Goal: Task Accomplishment & Management: Manage account settings

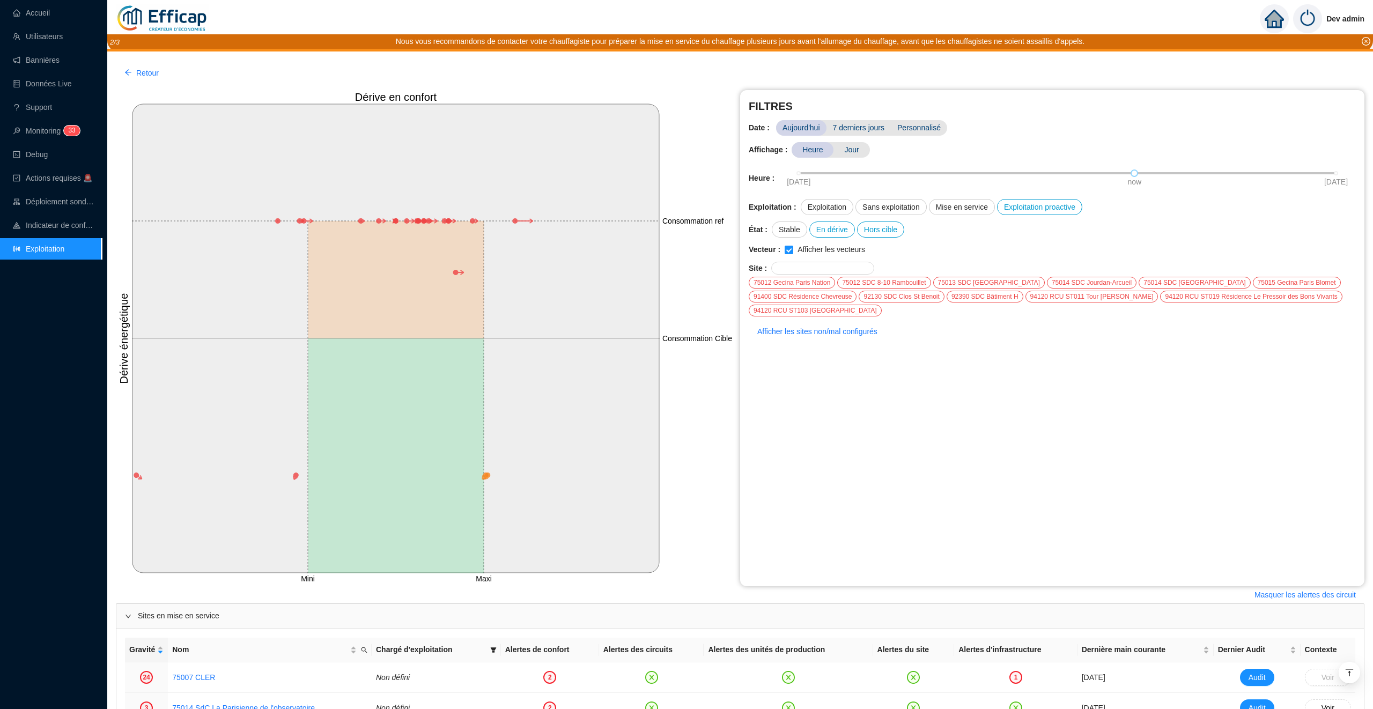
scroll to position [1003, 0]
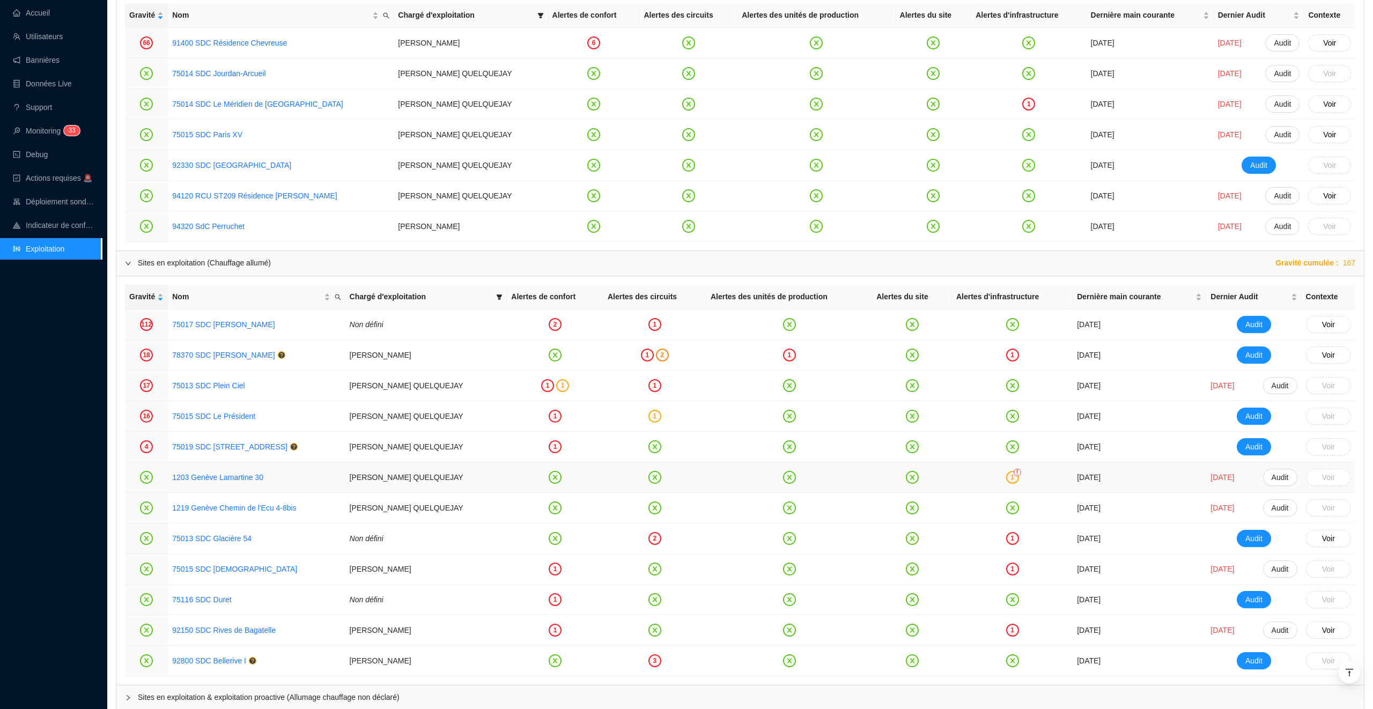
scroll to position [1027, 0]
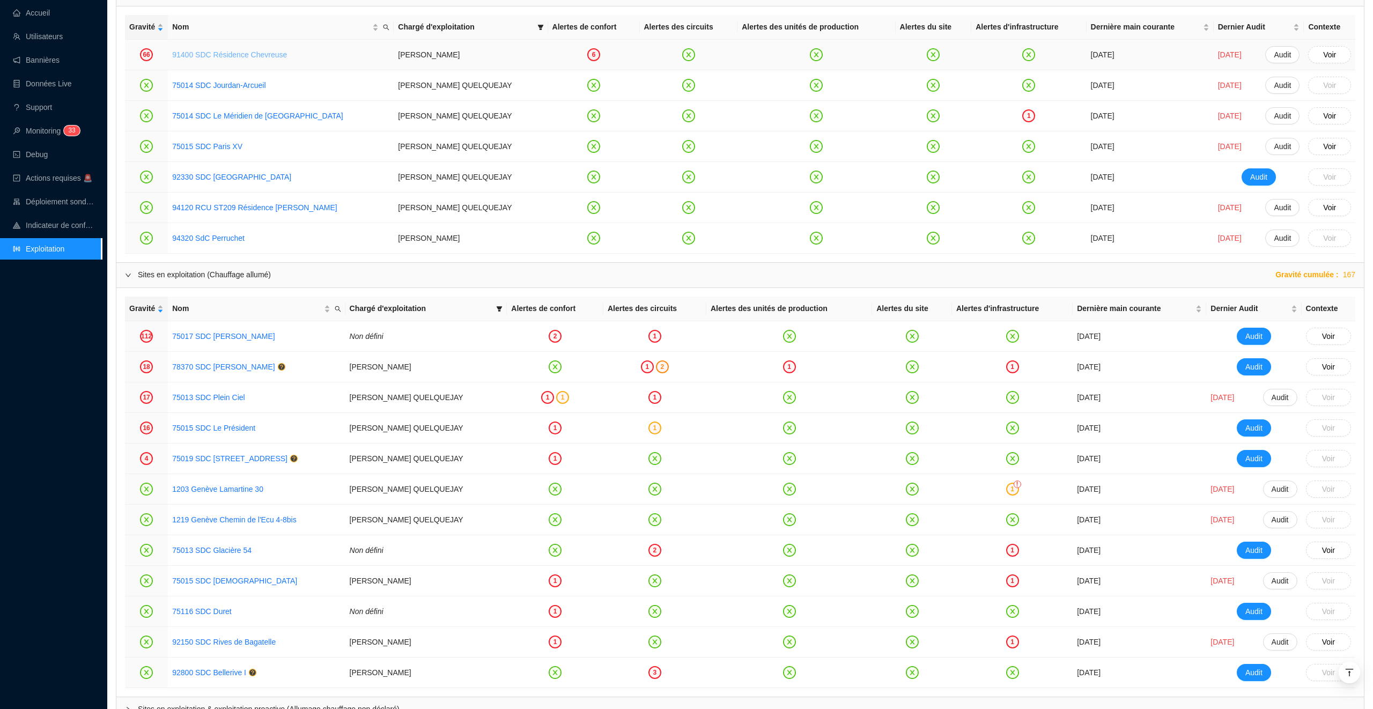
click at [229, 57] on link "91400 SDC Résidence Chevreuse" at bounding box center [229, 54] width 115 height 9
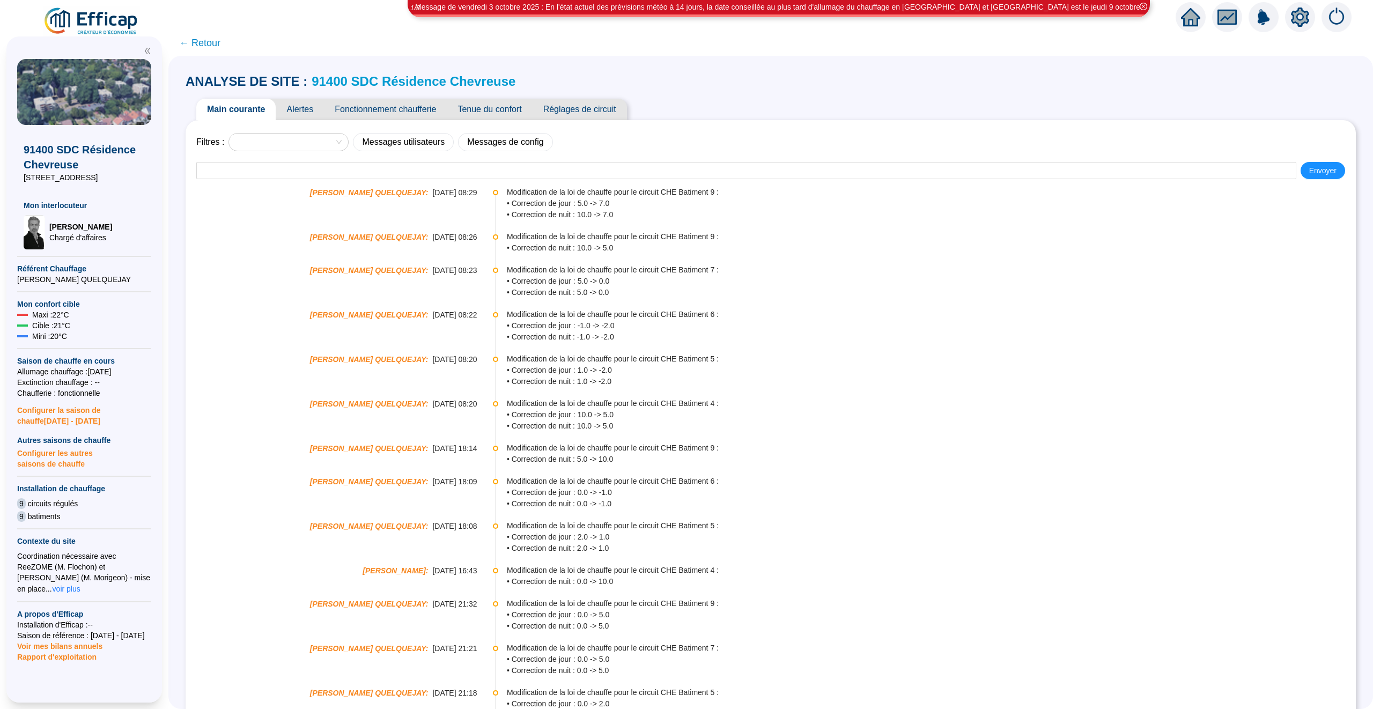
click at [308, 112] on span "Alertes" at bounding box center [300, 109] width 48 height 21
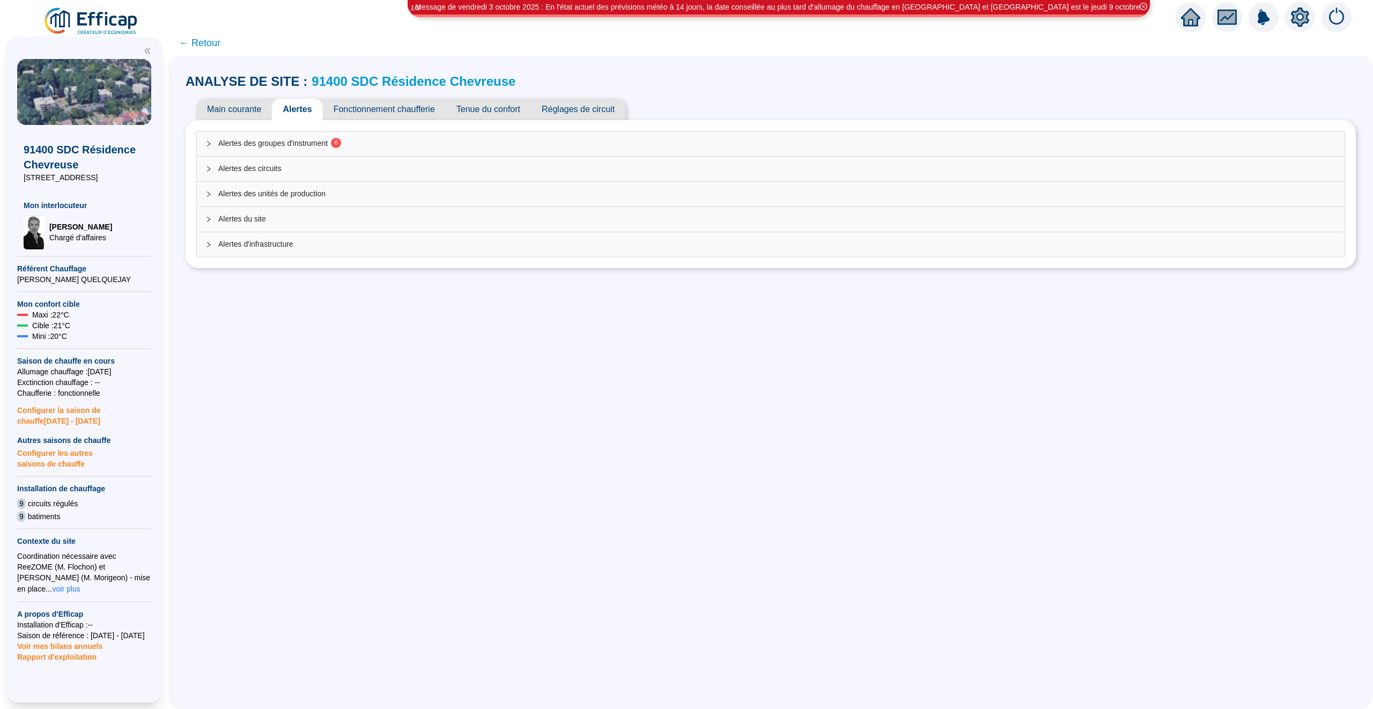
click at [417, 142] on span "Alertes des groupes d'instrument 6" at bounding box center [777, 143] width 1118 height 11
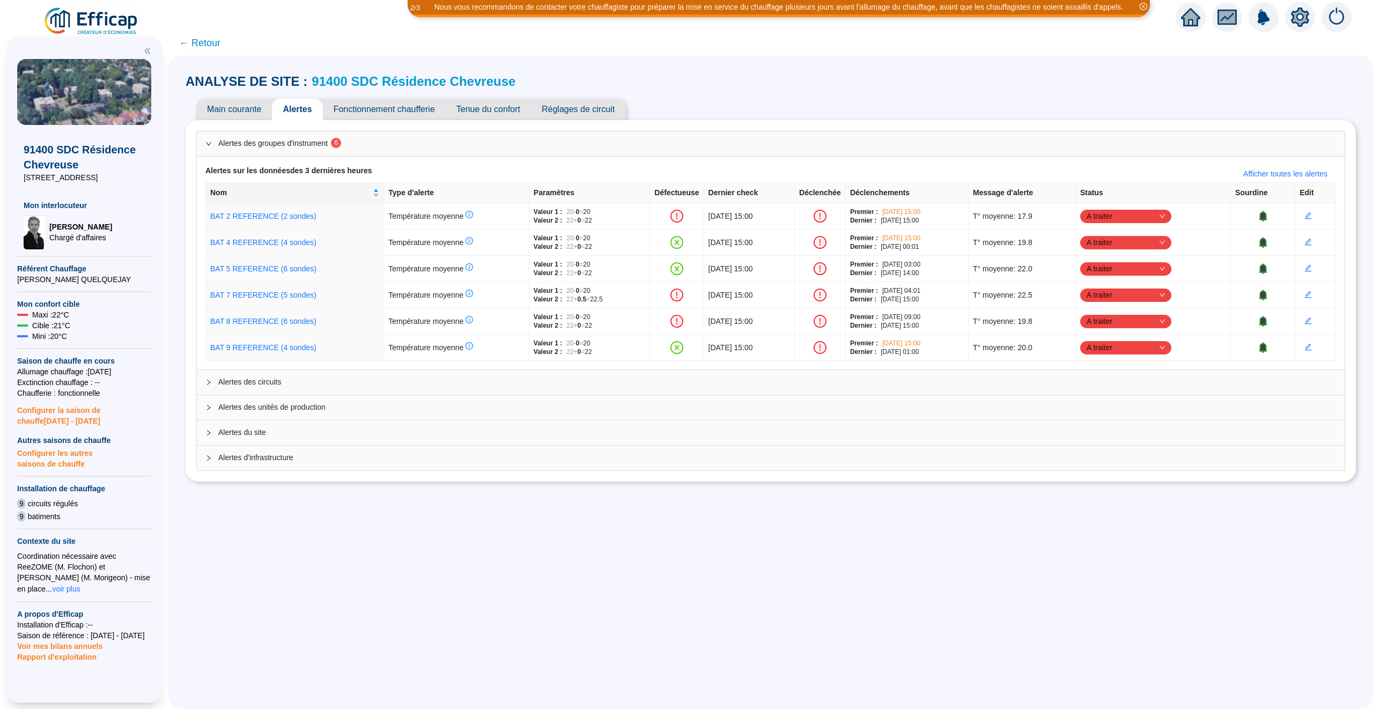
click at [498, 115] on span "Tenue du confort" at bounding box center [488, 109] width 85 height 21
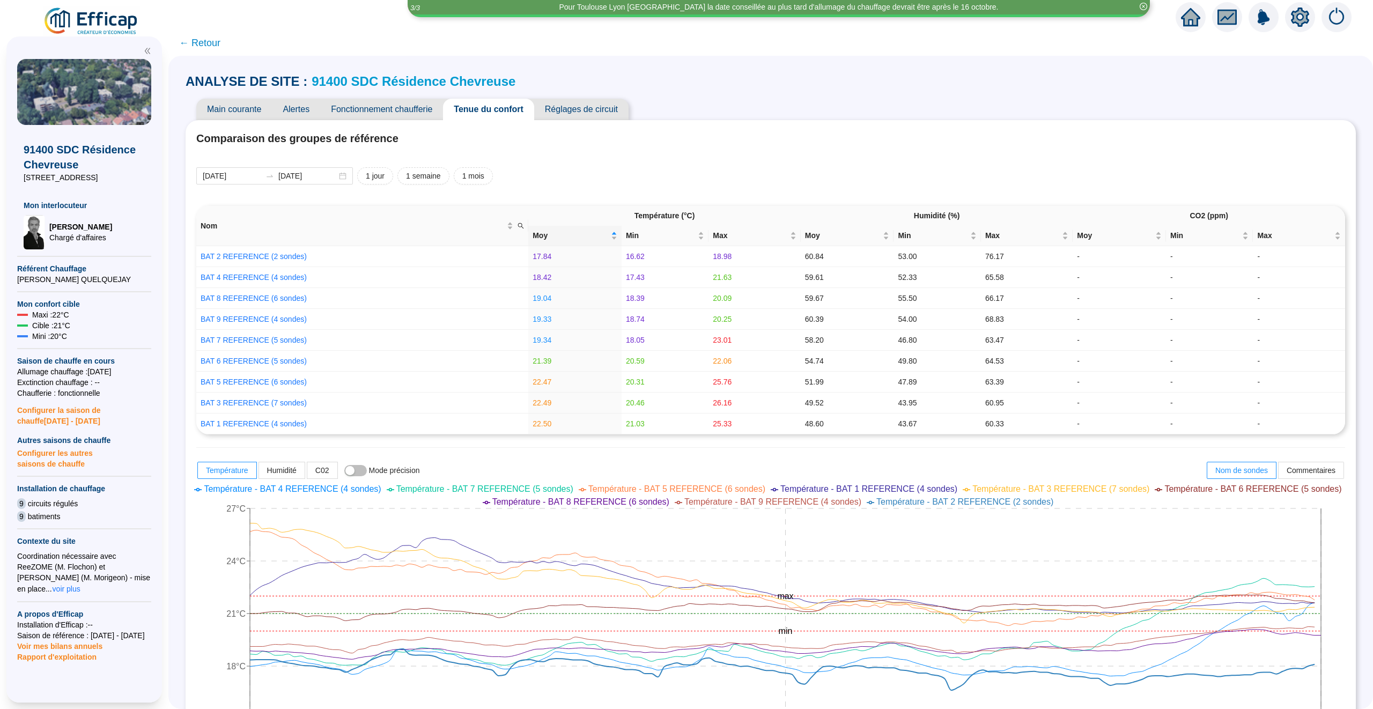
click at [233, 112] on span "Main courante" at bounding box center [234, 109] width 76 height 21
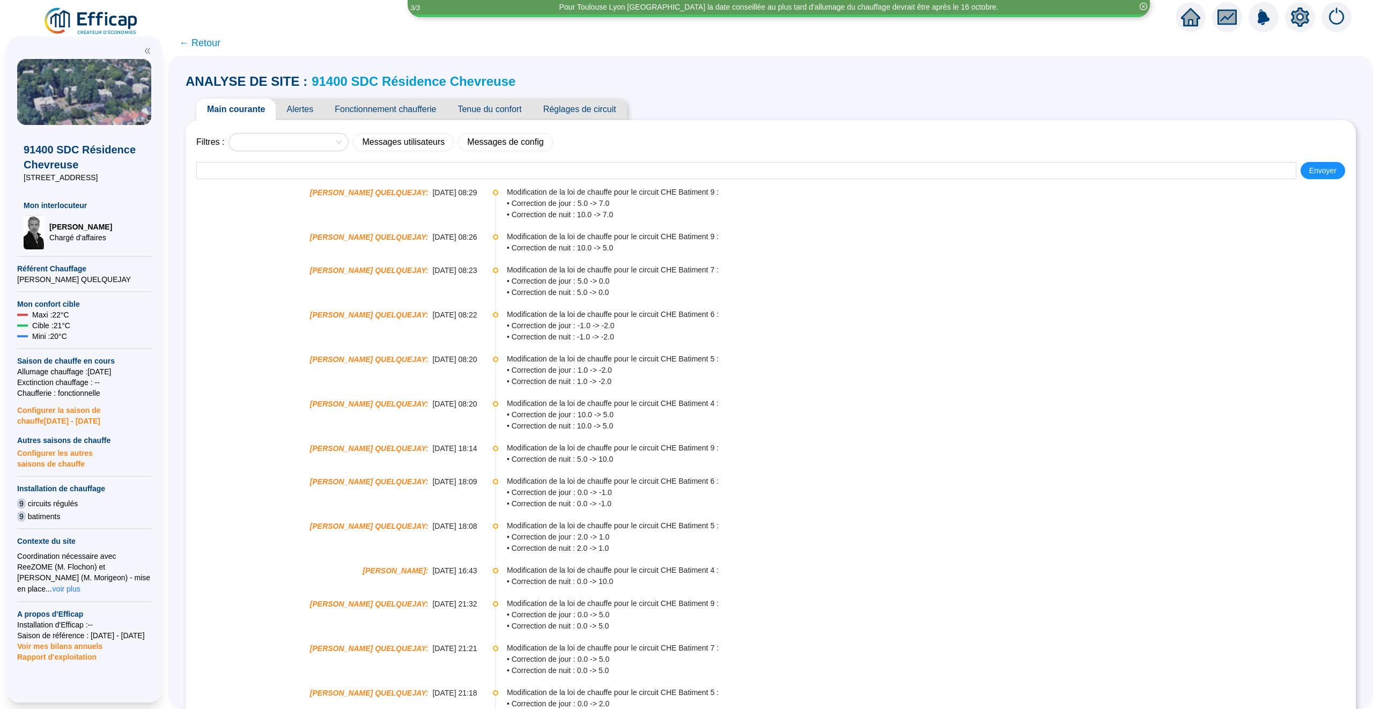
click at [297, 105] on span "Alertes" at bounding box center [300, 109] width 48 height 21
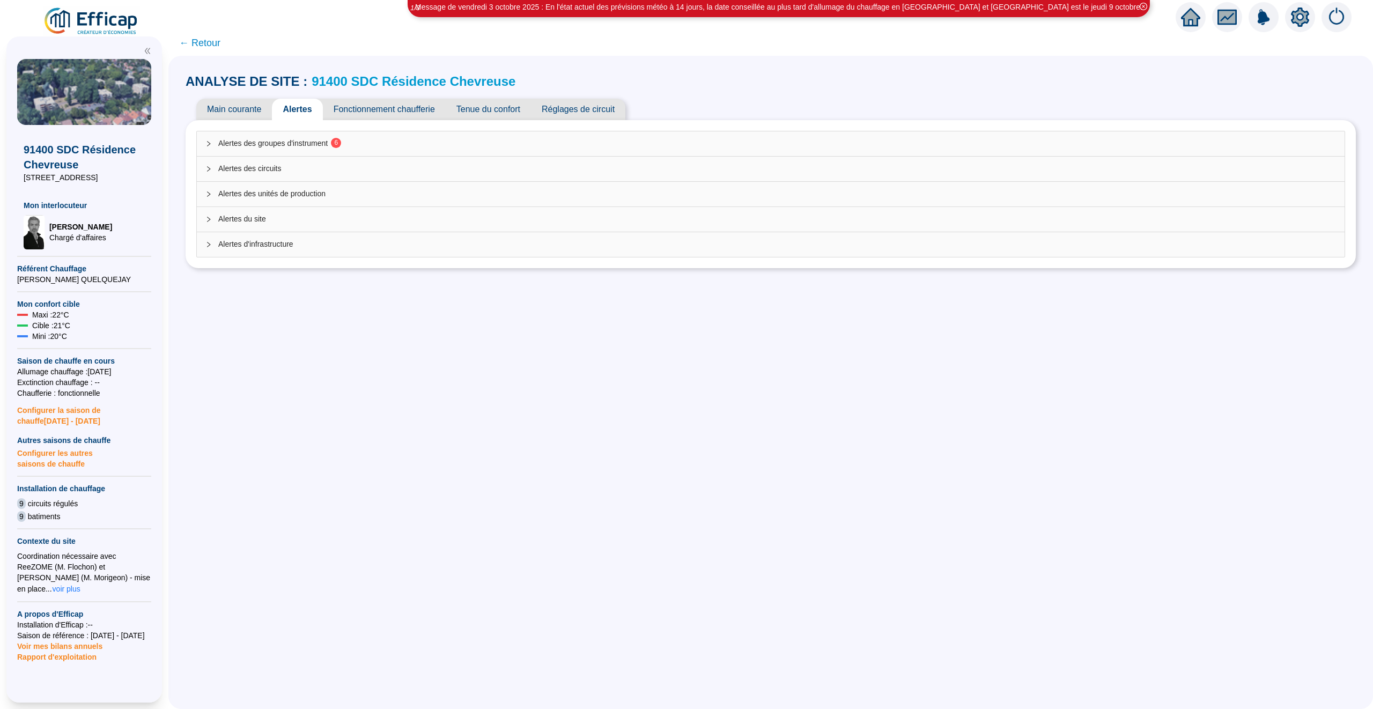
click at [232, 115] on span "Main courante" at bounding box center [234, 109] width 76 height 21
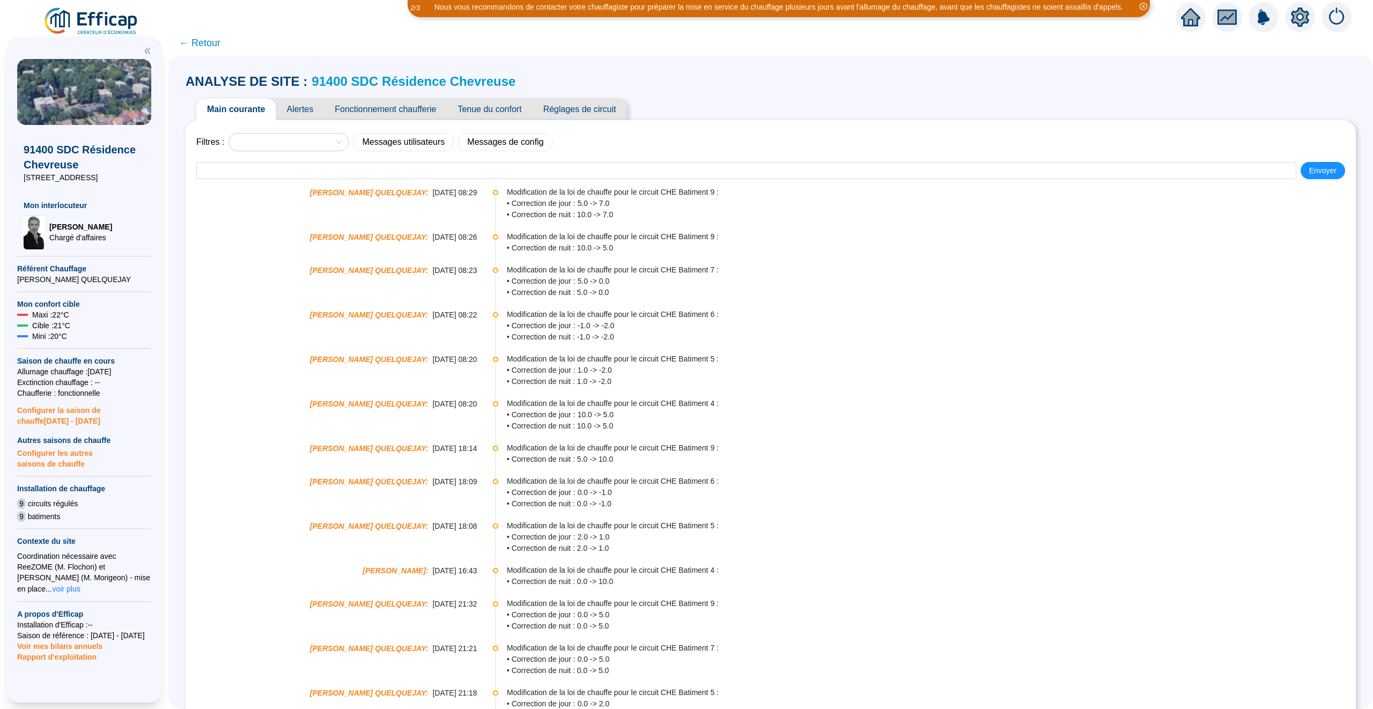
drag, startPoint x: 540, startPoint y: 213, endPoint x: 588, endPoint y: 214, distance: 48.8
click at [588, 214] on span "• Correction de nuit : 10.0 -> 7.0" at bounding box center [931, 214] width 848 height 11
drag, startPoint x: 584, startPoint y: 214, endPoint x: 543, endPoint y: 214, distance: 41.3
click at [542, 214] on span "• Correction de nuit : 10.0 -> 7.0" at bounding box center [931, 214] width 848 height 11
click at [593, 255] on li "[PERSON_NAME] QUELQUEJAY : [DATE] 08:26 Modification de la [PERSON_NAME] pour l…" at bounding box center [770, 250] width 1149 height 33
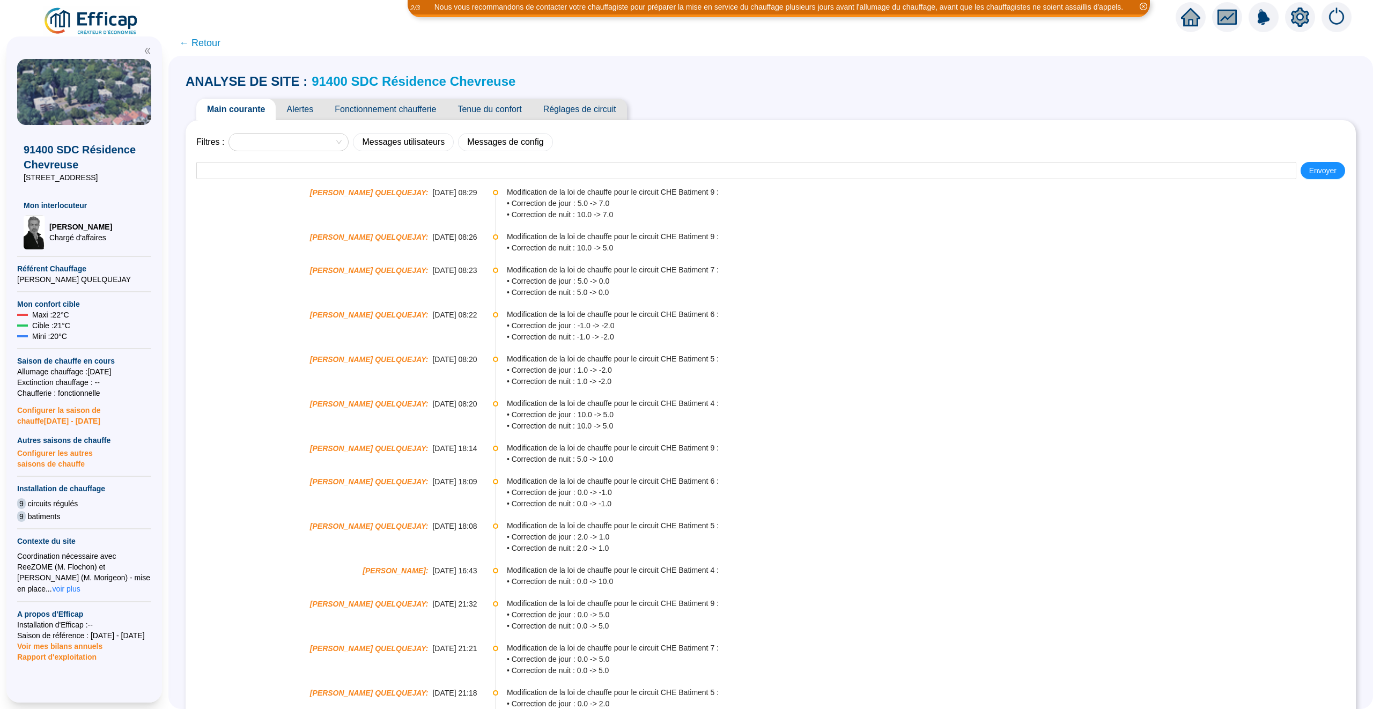
drag, startPoint x: 529, startPoint y: 237, endPoint x: 618, endPoint y: 282, distance: 99.8
click at [205, 43] on span "← Retour" at bounding box center [199, 42] width 41 height 15
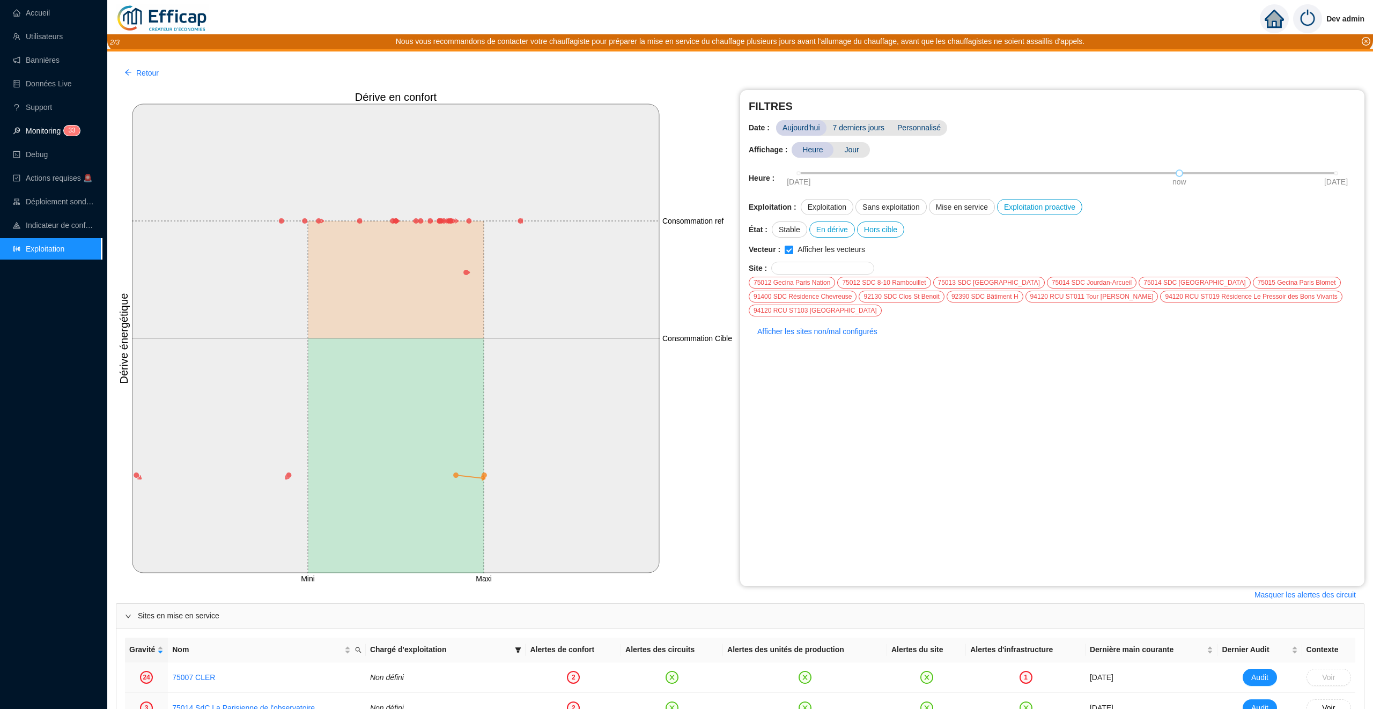
click at [60, 135] on link "Monitoring 3 3" at bounding box center [45, 131] width 64 height 9
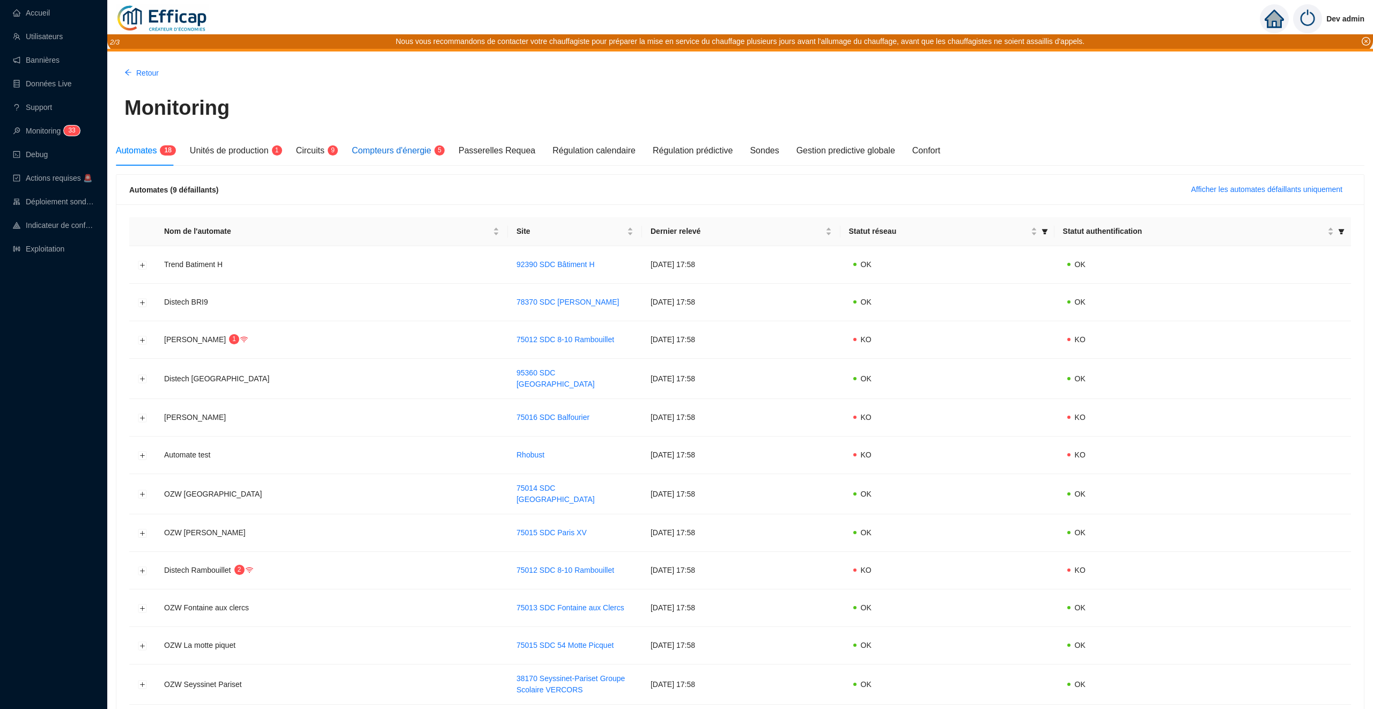
click at [413, 148] on span "Compteurs d'énergie" at bounding box center [391, 150] width 79 height 9
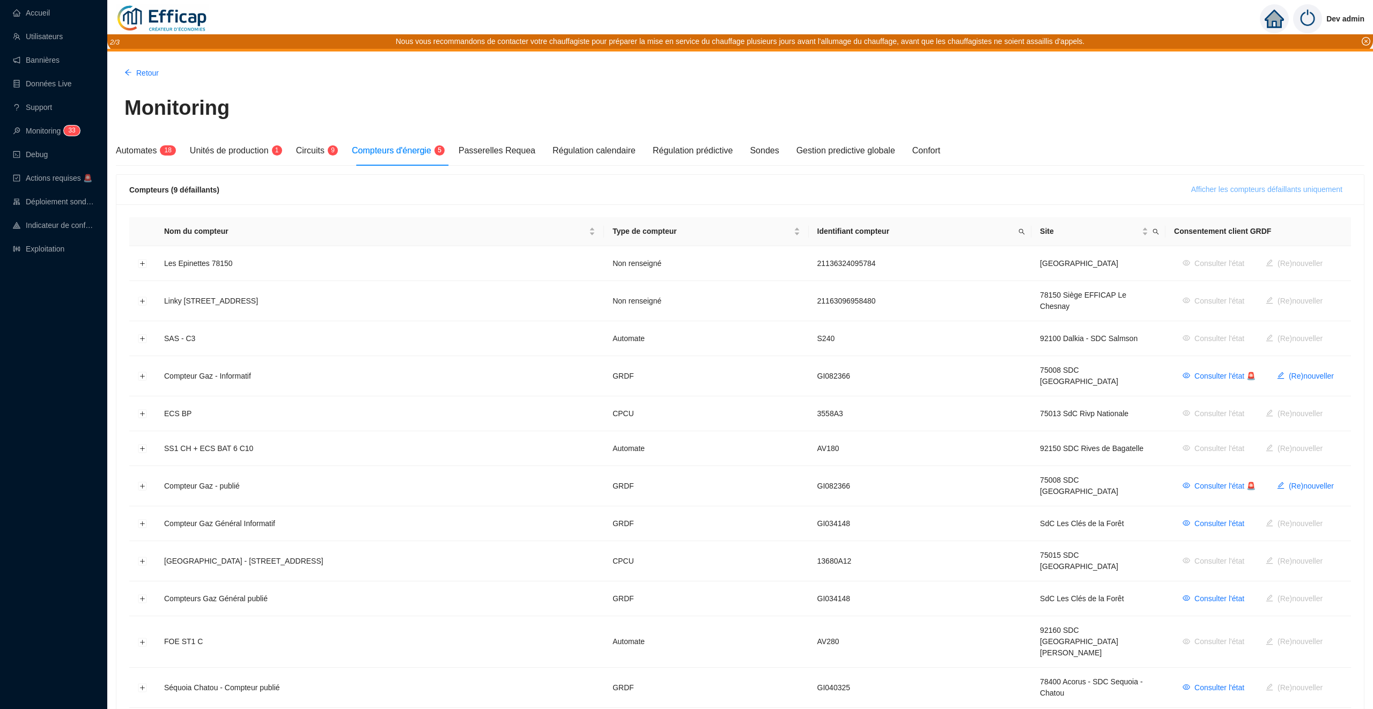
click at [1206, 182] on button "Afficher les compteurs défaillants uniquement" at bounding box center [1267, 189] width 168 height 17
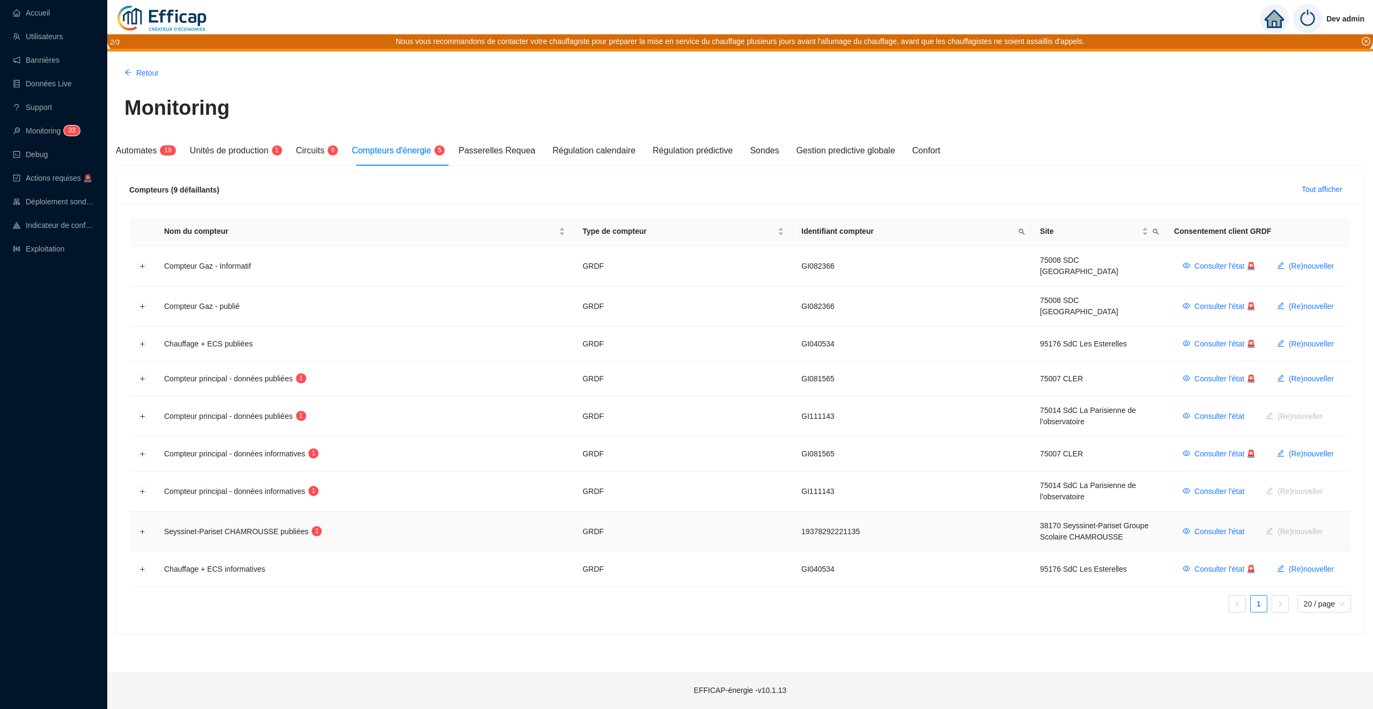
click at [141, 530] on td at bounding box center [142, 532] width 26 height 40
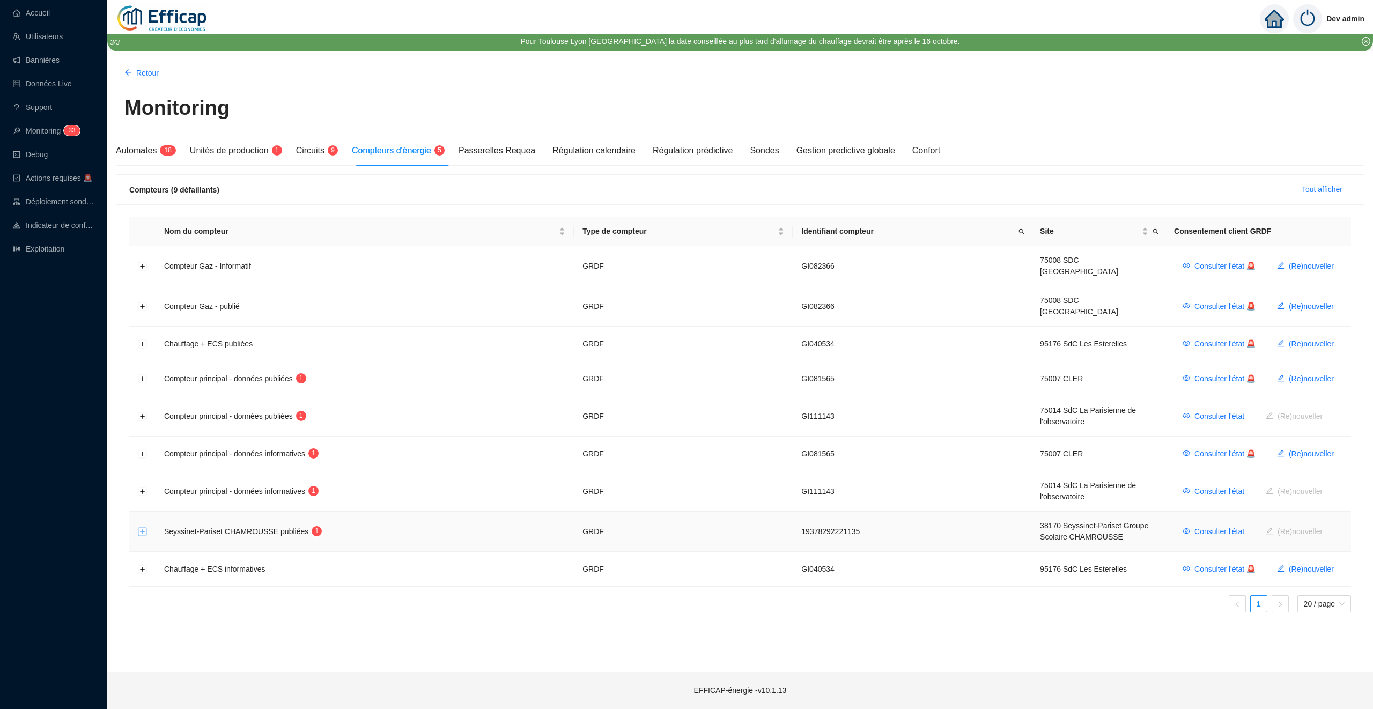
click at [141, 528] on button "Développer la ligne" at bounding box center [142, 532] width 9 height 9
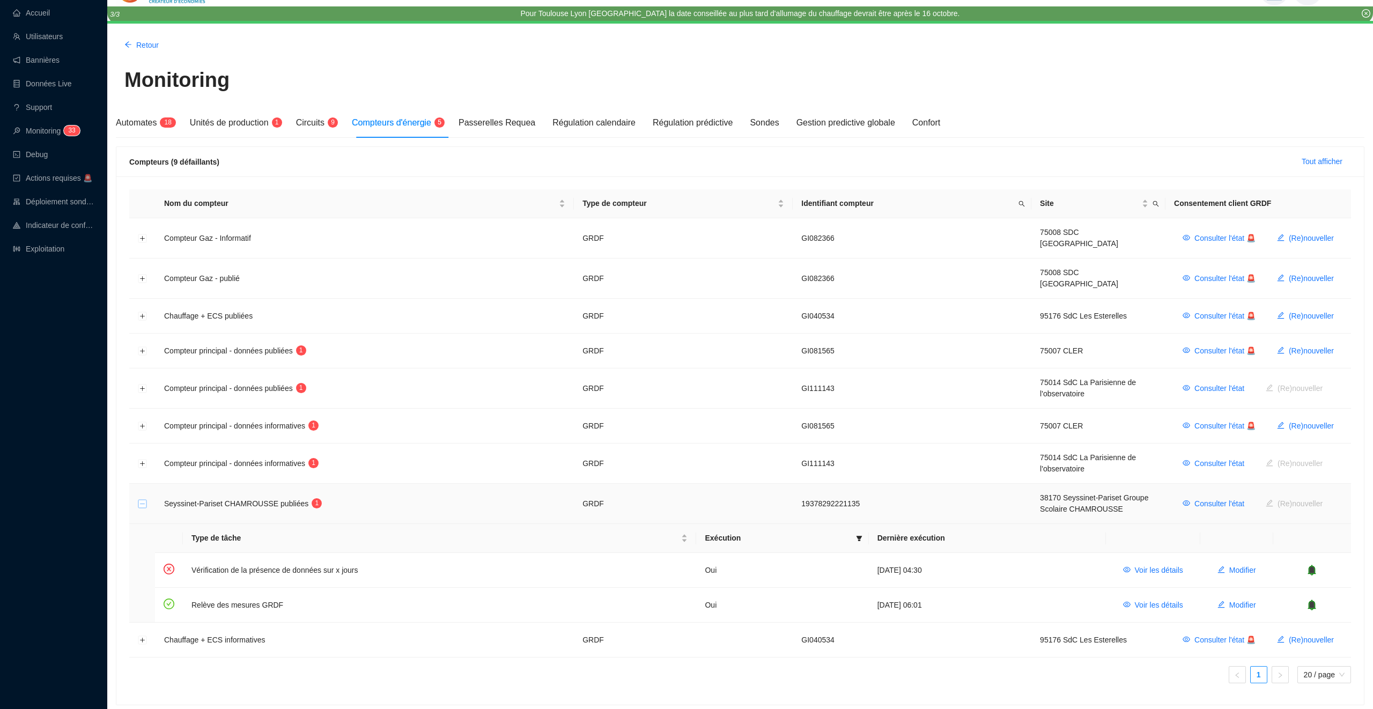
scroll to position [57, 0]
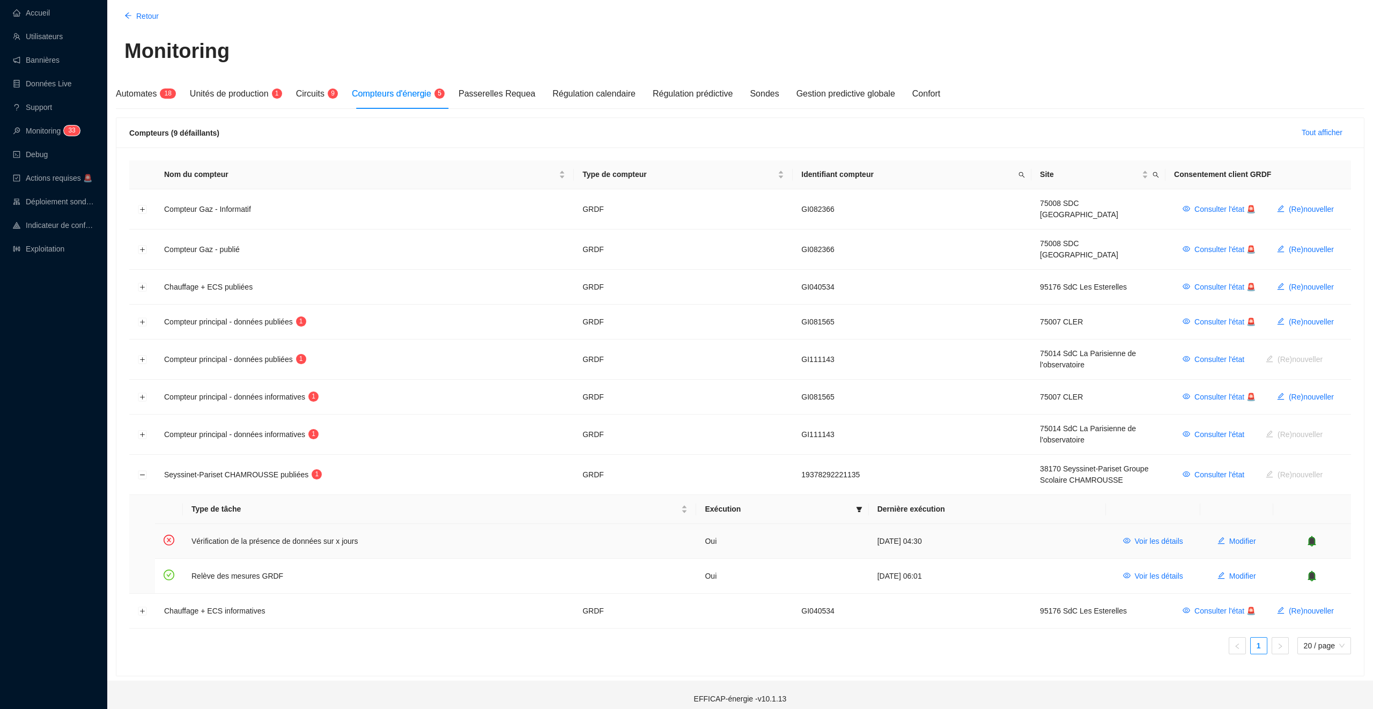
click at [1313, 537] on icon "bell" at bounding box center [1312, 541] width 7 height 8
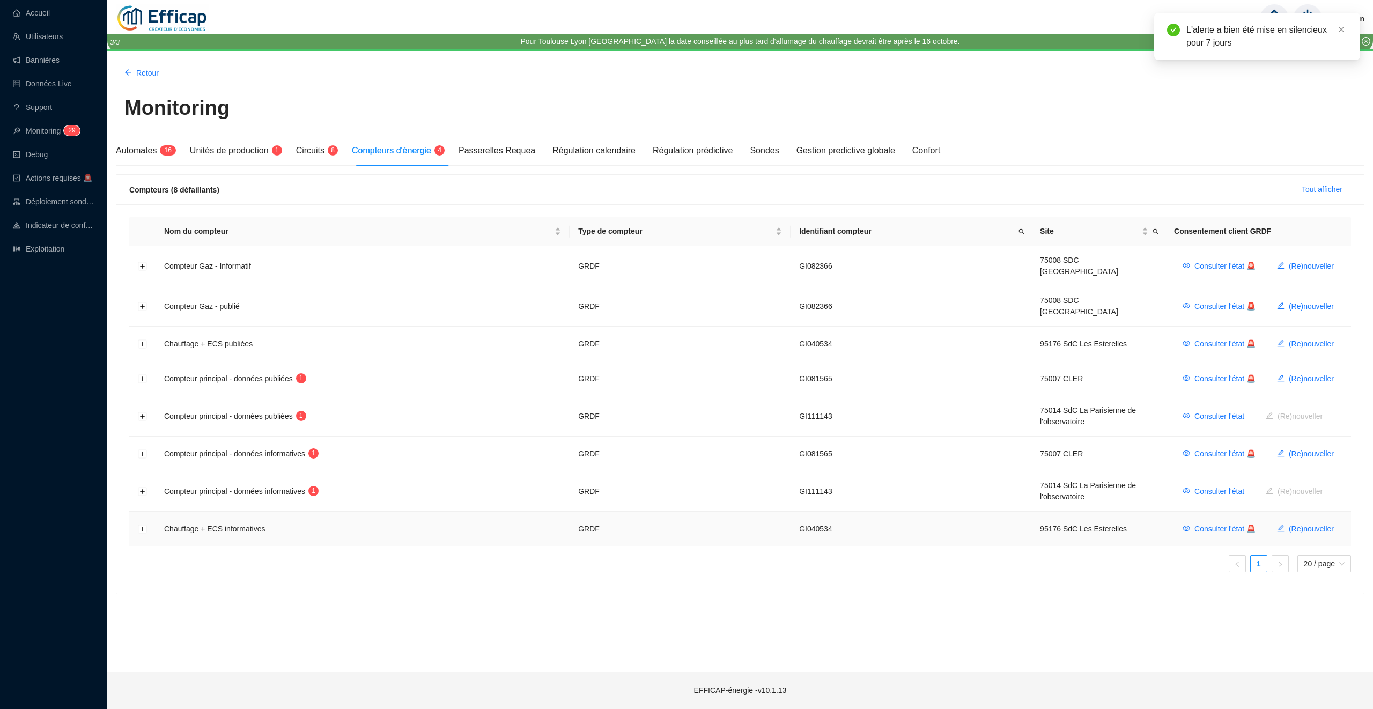
scroll to position [0, 0]
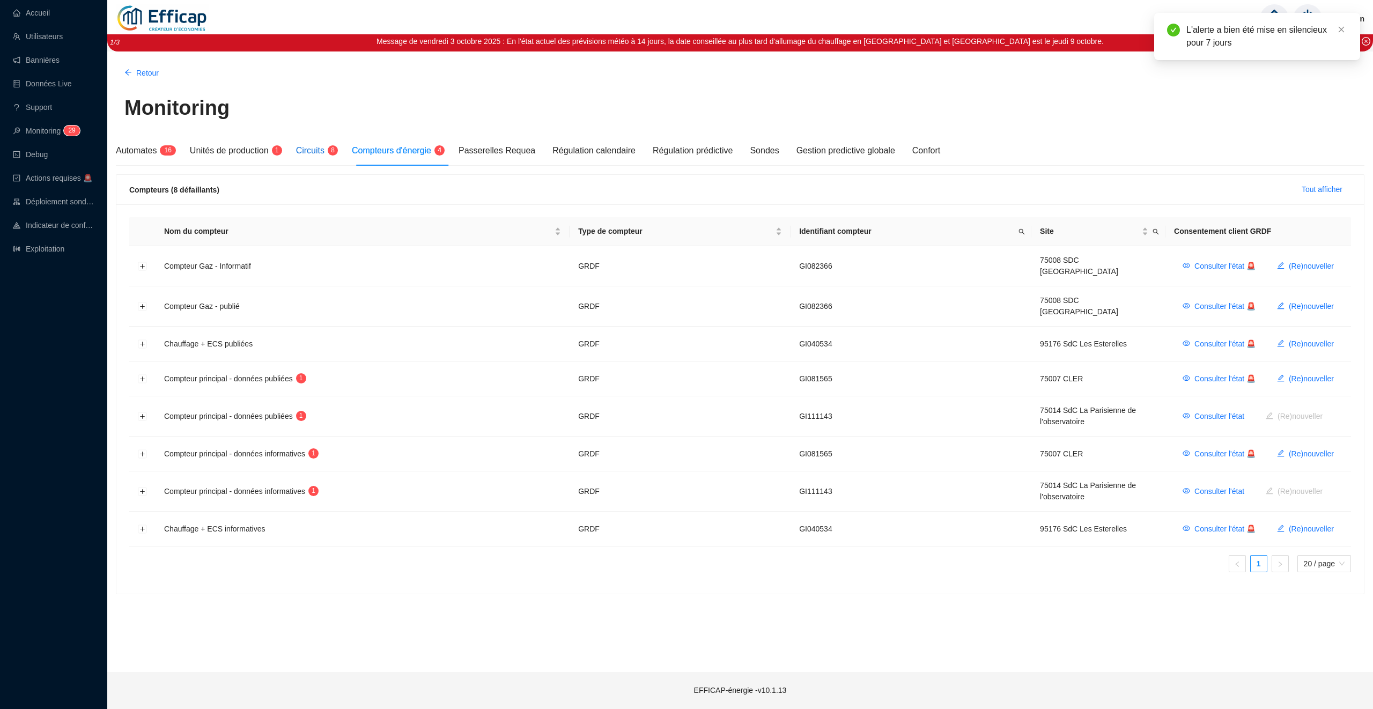
click at [317, 150] on span "Circuits" at bounding box center [310, 150] width 28 height 9
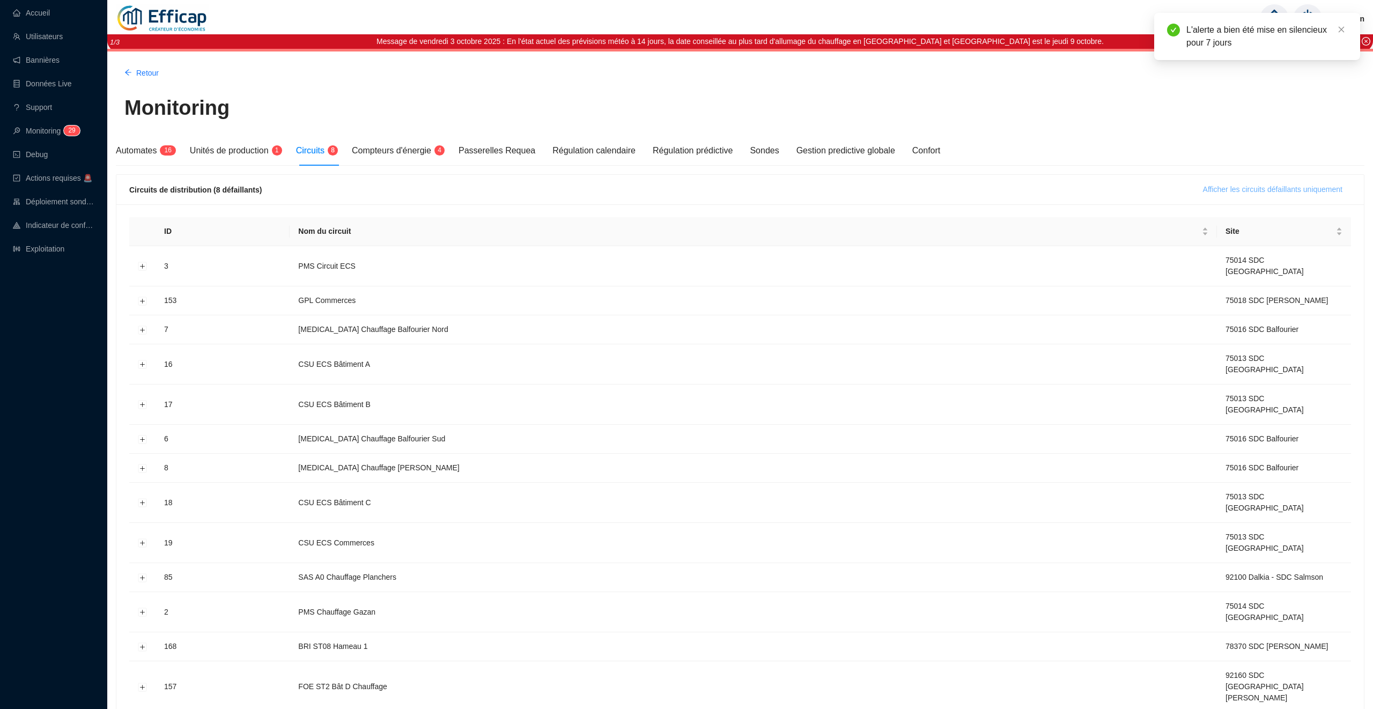
click at [1205, 187] on span "Afficher les circuits défaillants uniquement" at bounding box center [1272, 189] width 139 height 11
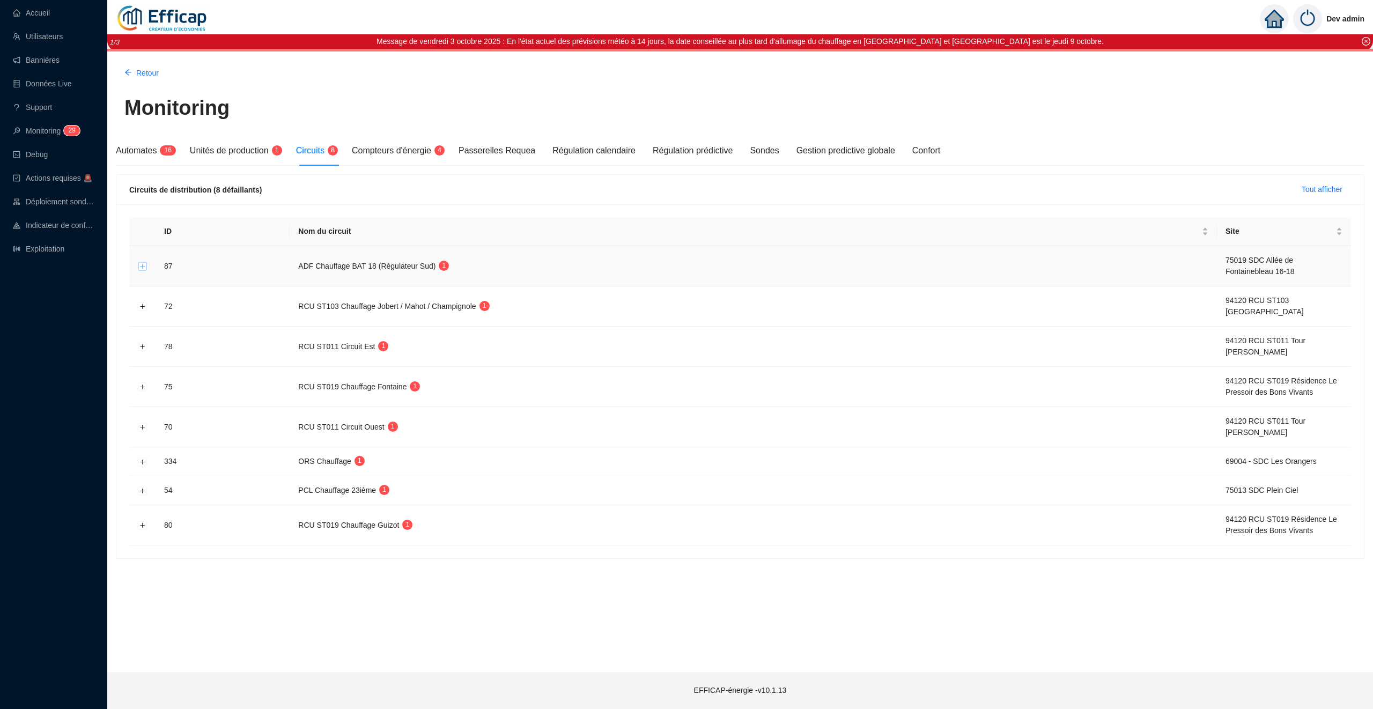
click at [142, 267] on button "Développer la ligne" at bounding box center [142, 266] width 9 height 9
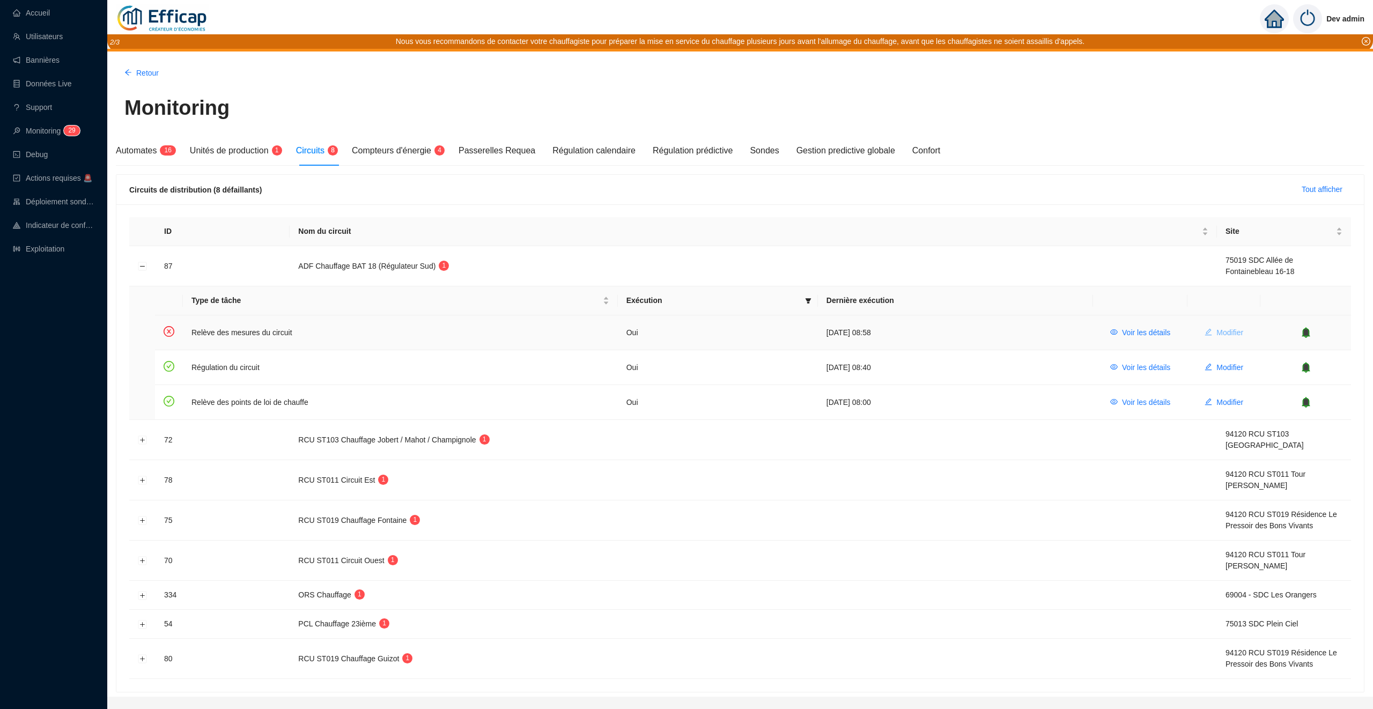
click at [1230, 335] on span "Modifier" at bounding box center [1230, 332] width 27 height 11
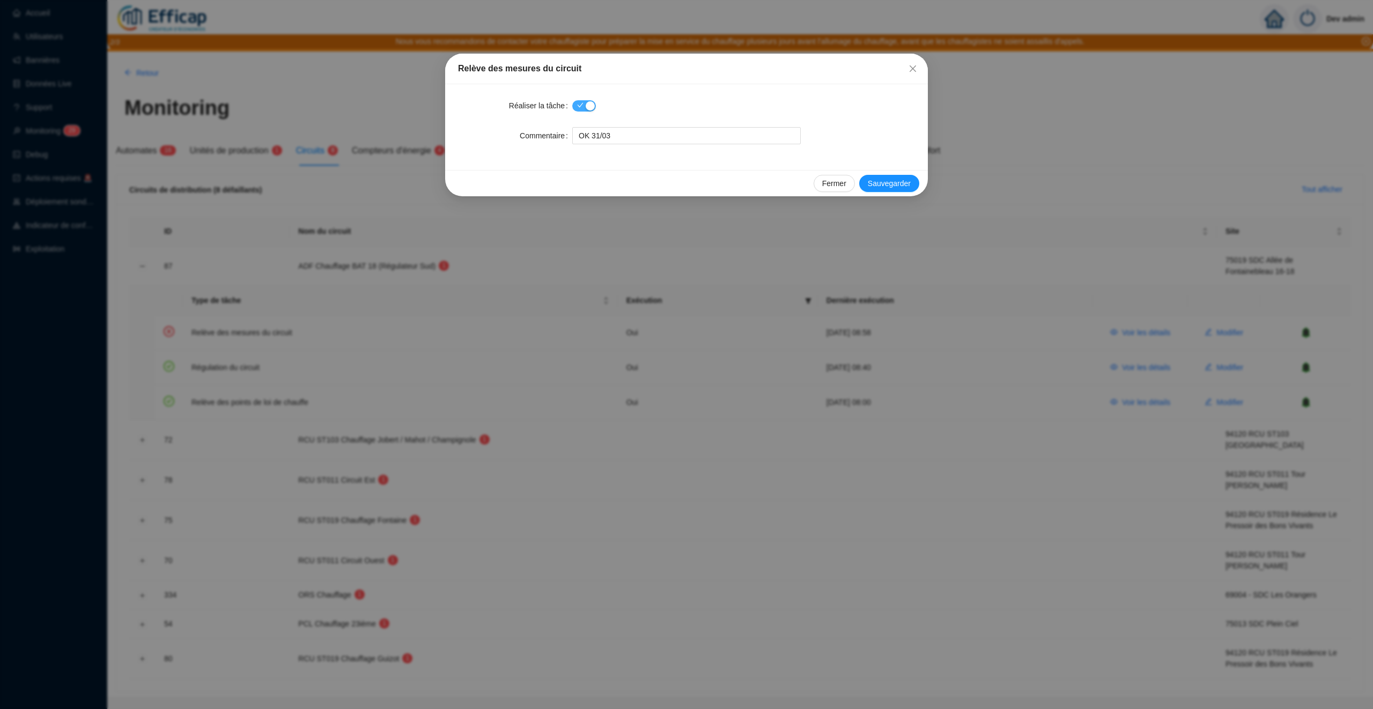
click at [582, 107] on span "button" at bounding box center [584, 105] width 24 height 11
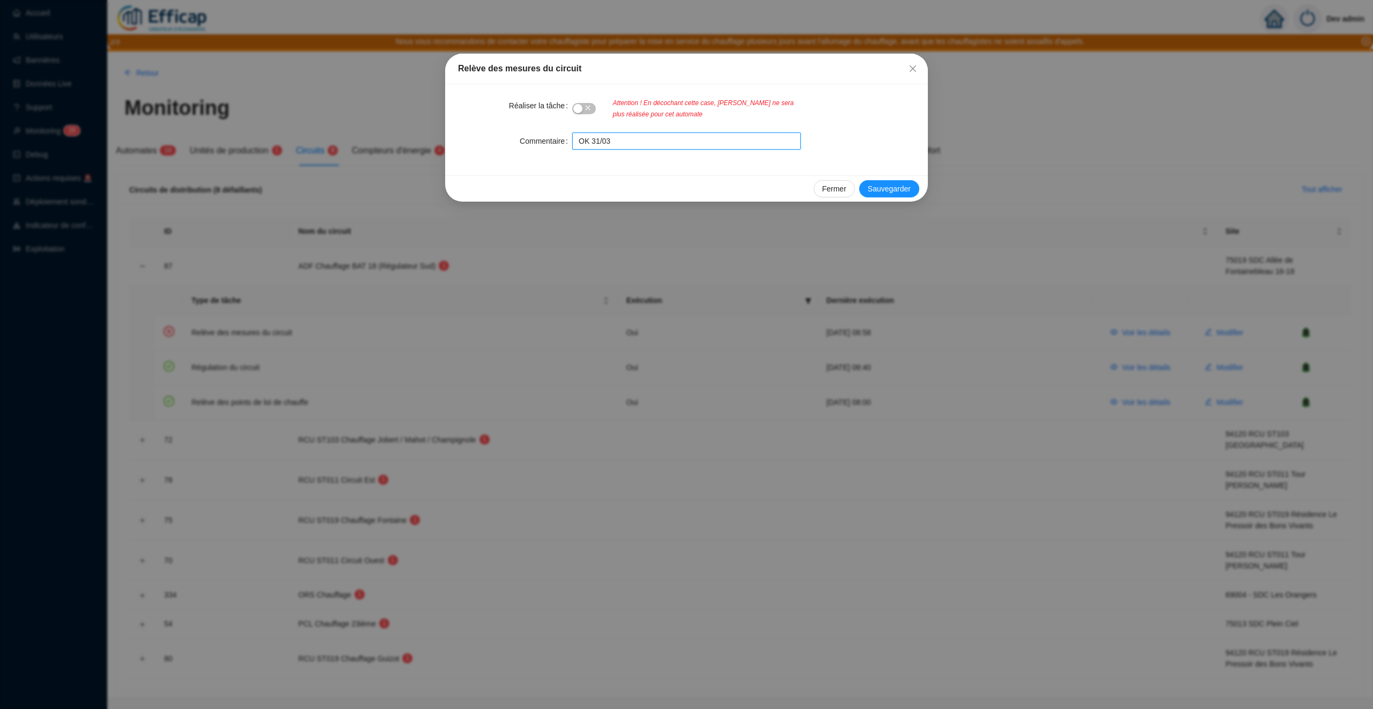
drag, startPoint x: 653, startPoint y: 142, endPoint x: 556, endPoint y: 140, distance: 96.6
click at [555, 140] on div "Commentaire OK 31/03" at bounding box center [686, 141] width 457 height 17
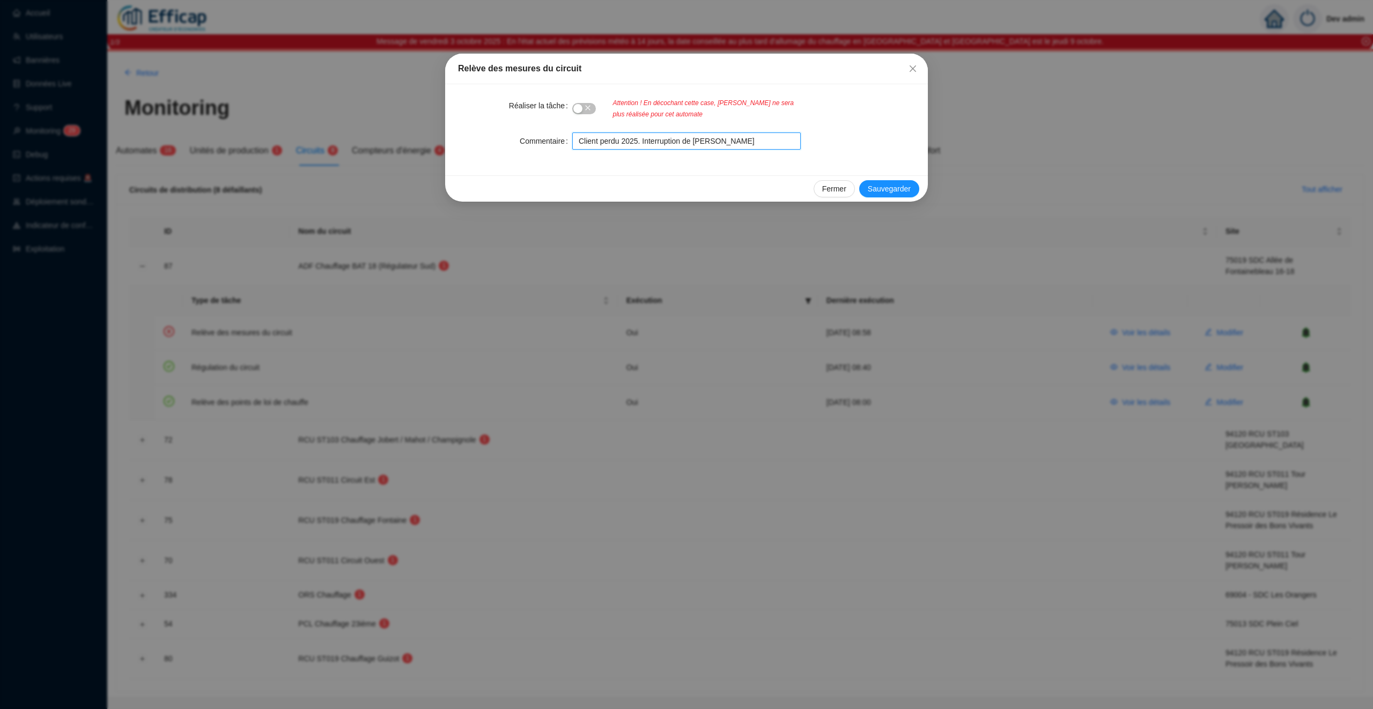
drag, startPoint x: 731, startPoint y: 144, endPoint x: 498, endPoint y: 144, distance: 232.8
click at [498, 144] on div "Commentaire Client perdu 2025. Interruption de [PERSON_NAME]" at bounding box center [686, 141] width 457 height 17
type input "Client perdu 2025. Interruption de [PERSON_NAME]"
click at [877, 188] on span "Sauvegarder" at bounding box center [889, 188] width 43 height 11
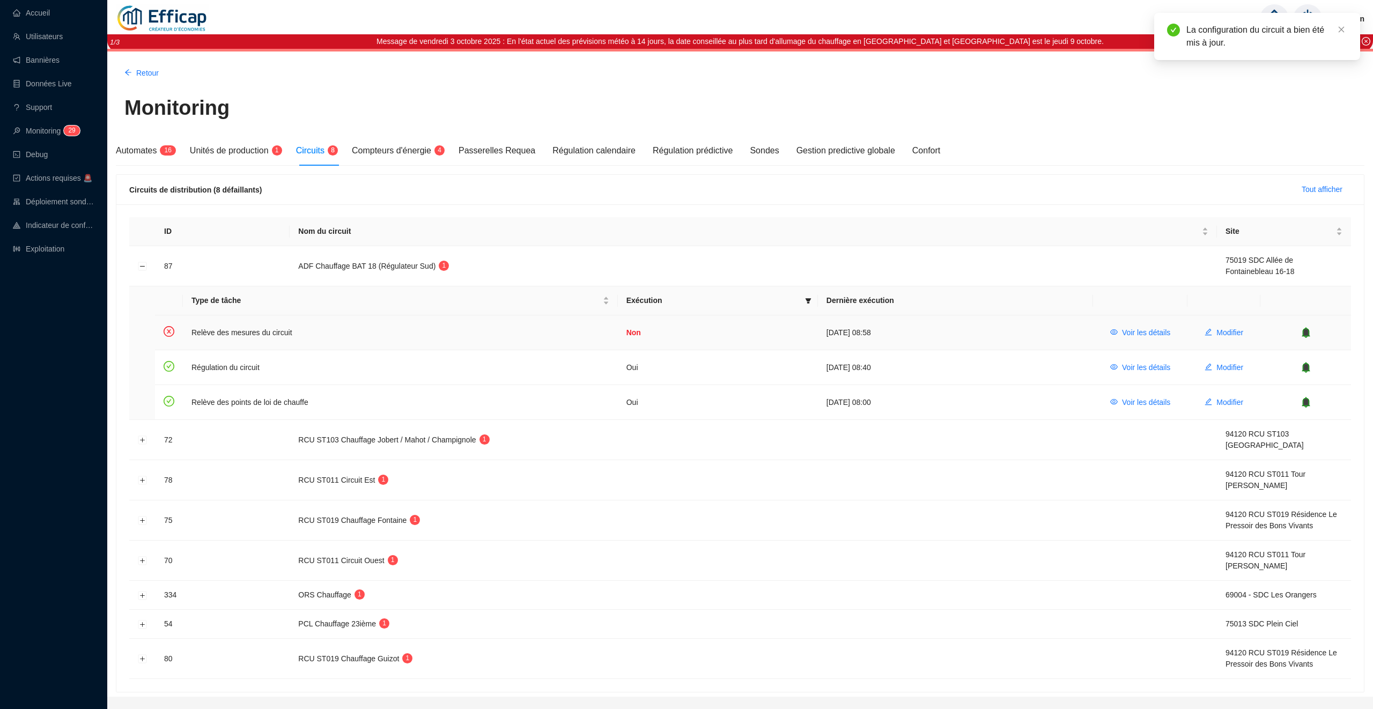
click at [1311, 332] on icon "bell" at bounding box center [1306, 332] width 11 height 11
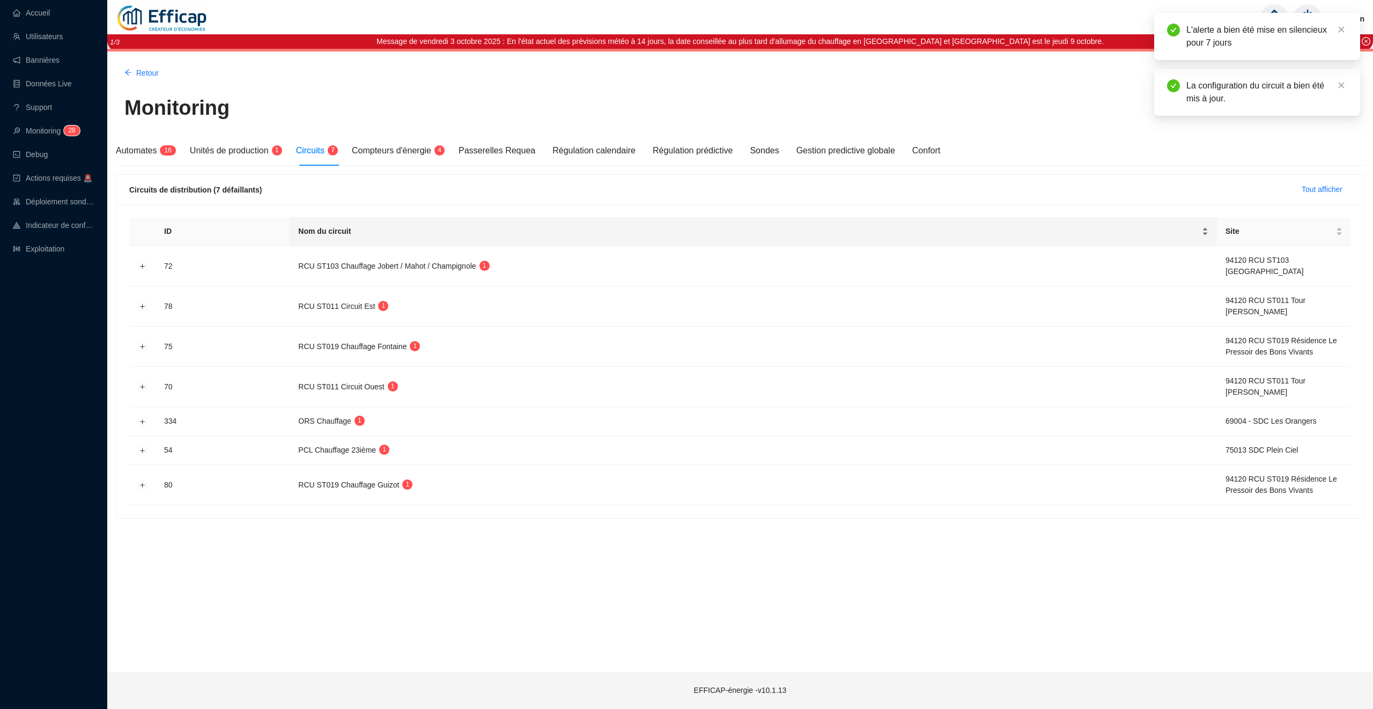
click at [1306, 189] on span "Tout afficher" at bounding box center [1322, 189] width 41 height 11
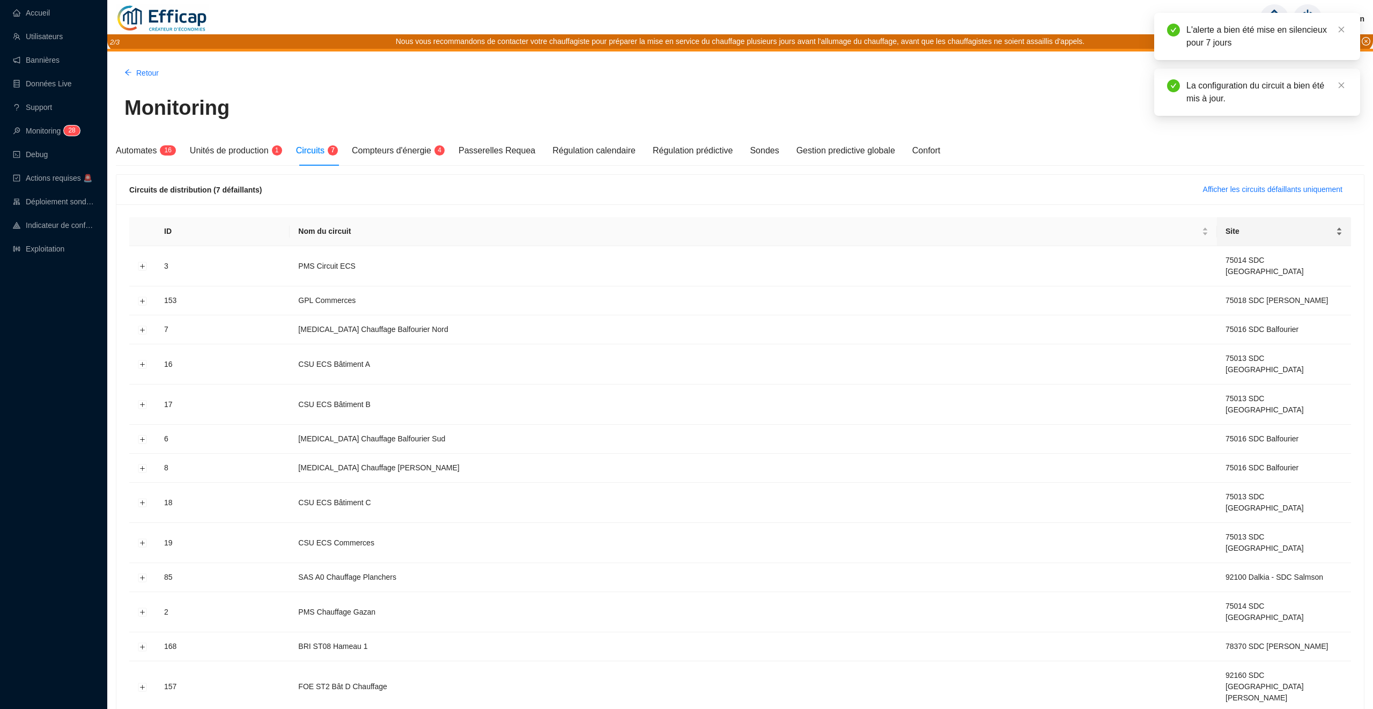
click at [1335, 237] on div "Site" at bounding box center [1284, 231] width 117 height 11
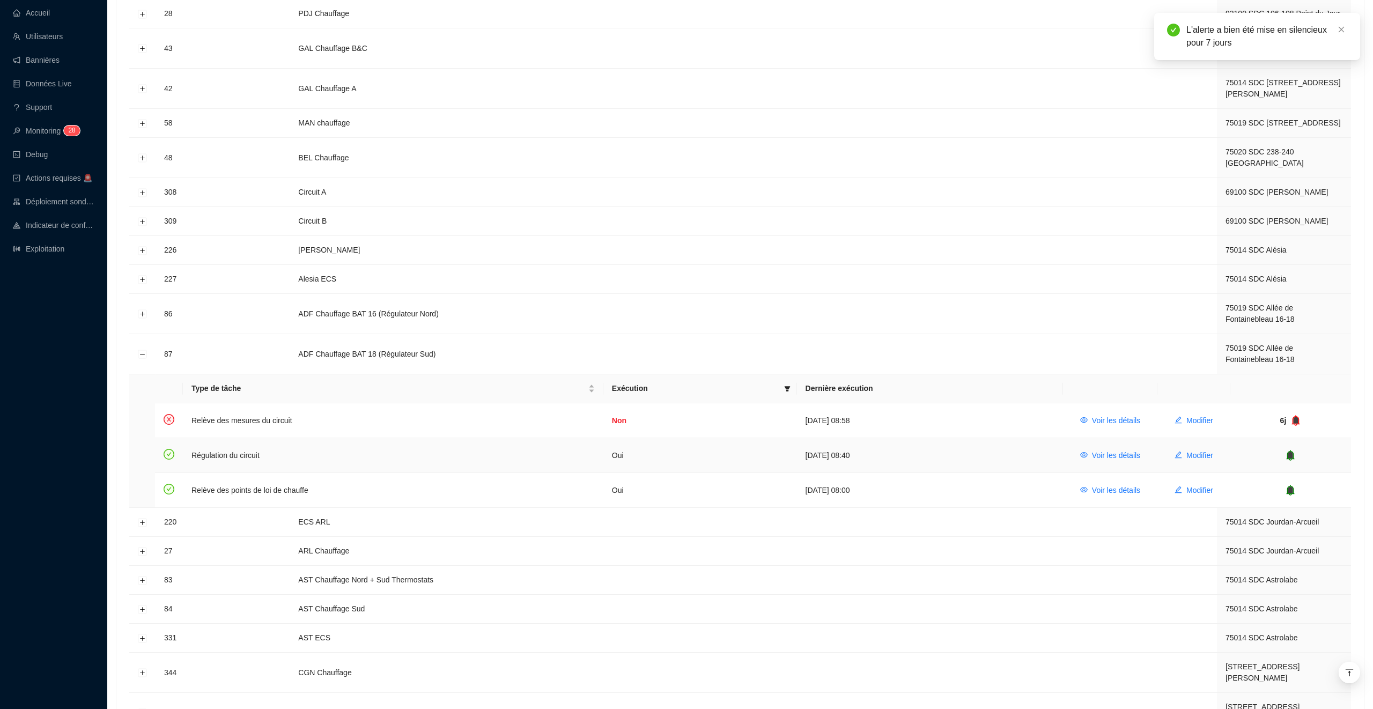
scroll to position [258, 0]
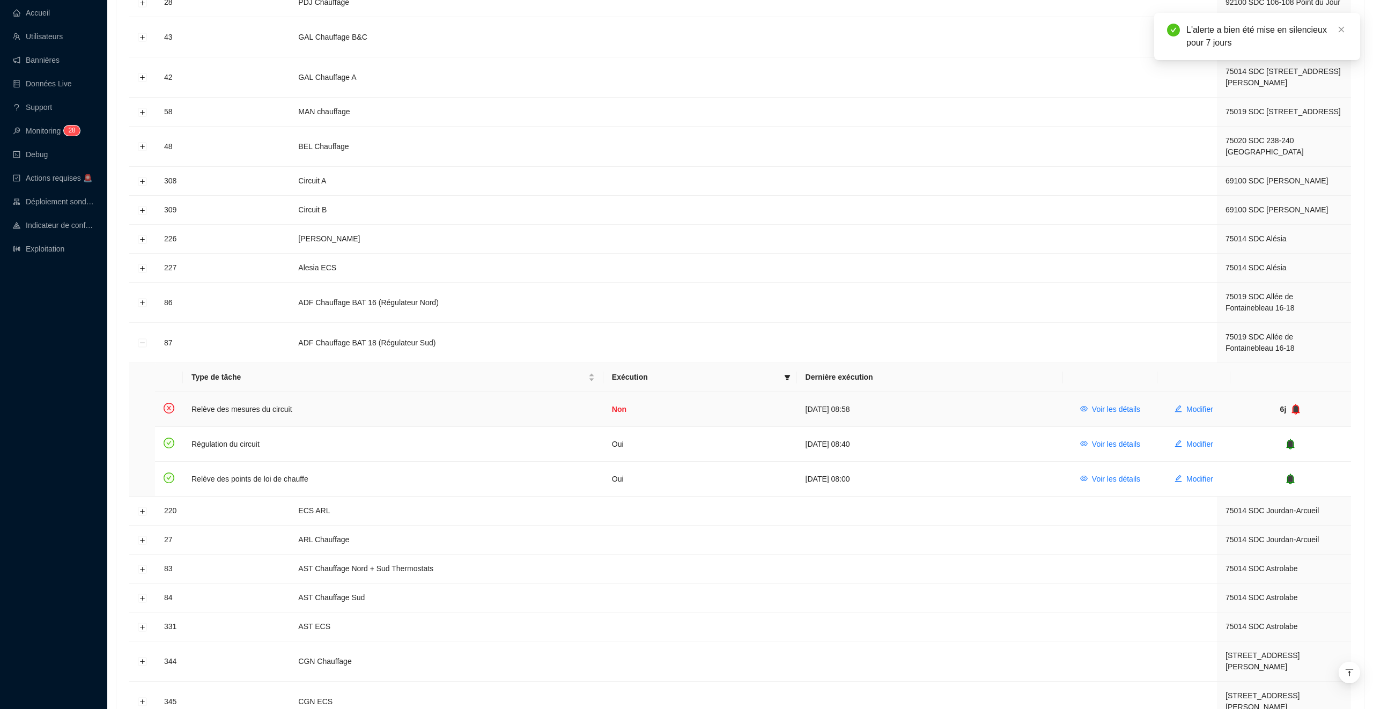
click at [1298, 404] on div "6j" at bounding box center [1291, 409] width 104 height 11
click at [1296, 405] on icon "bell" at bounding box center [1296, 409] width 7 height 8
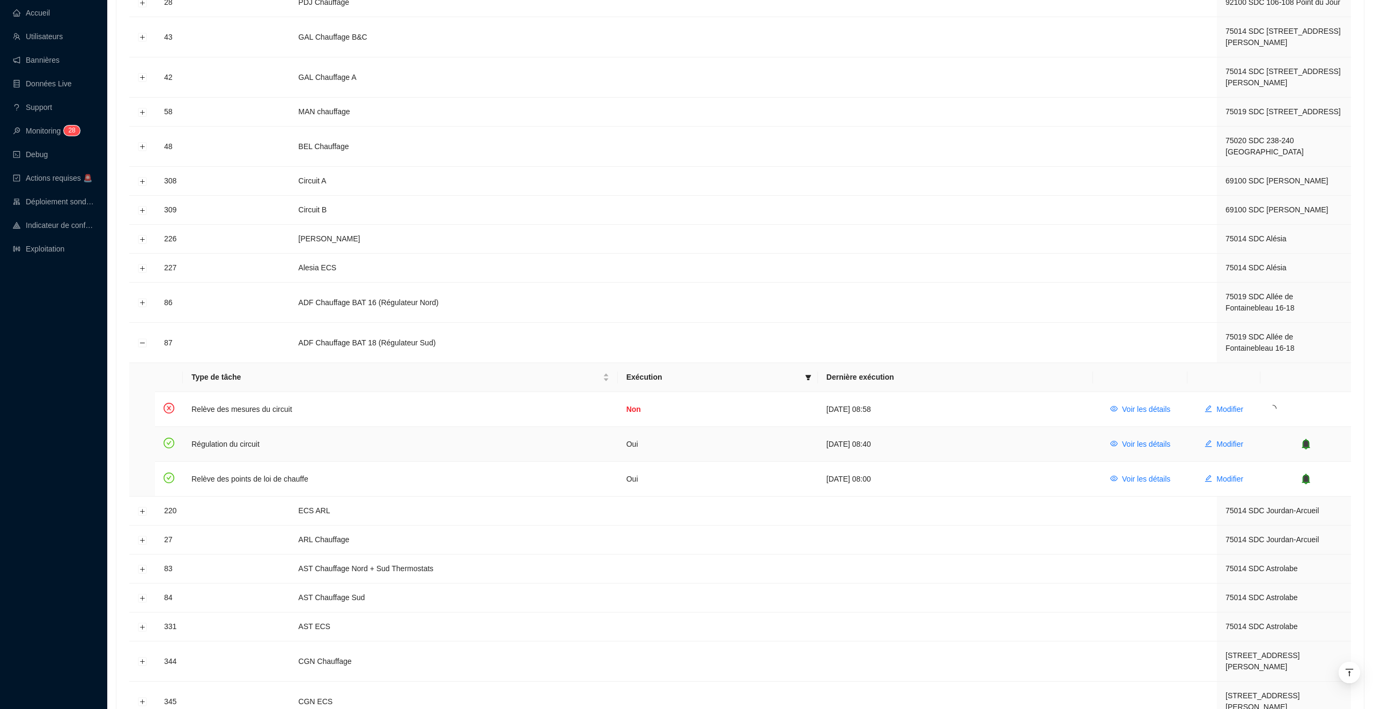
click at [1306, 432] on td at bounding box center [1306, 444] width 91 height 35
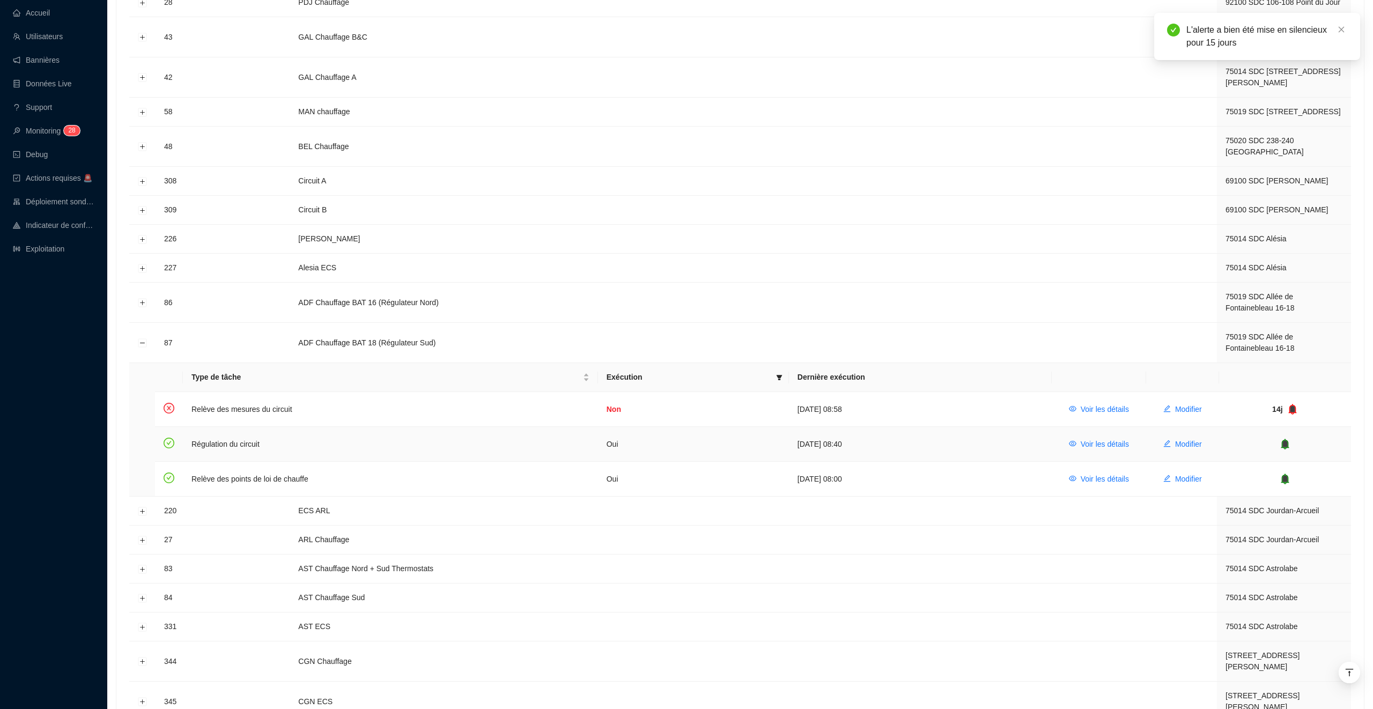
click at [1284, 439] on icon "bell" at bounding box center [1285, 444] width 8 height 11
click at [1290, 465] on td at bounding box center [1285, 479] width 132 height 34
click at [1280, 474] on icon "bell" at bounding box center [1285, 479] width 11 height 11
click at [1293, 440] on icon "bell" at bounding box center [1290, 444] width 7 height 8
click at [1293, 475] on icon "bell" at bounding box center [1290, 479] width 7 height 8
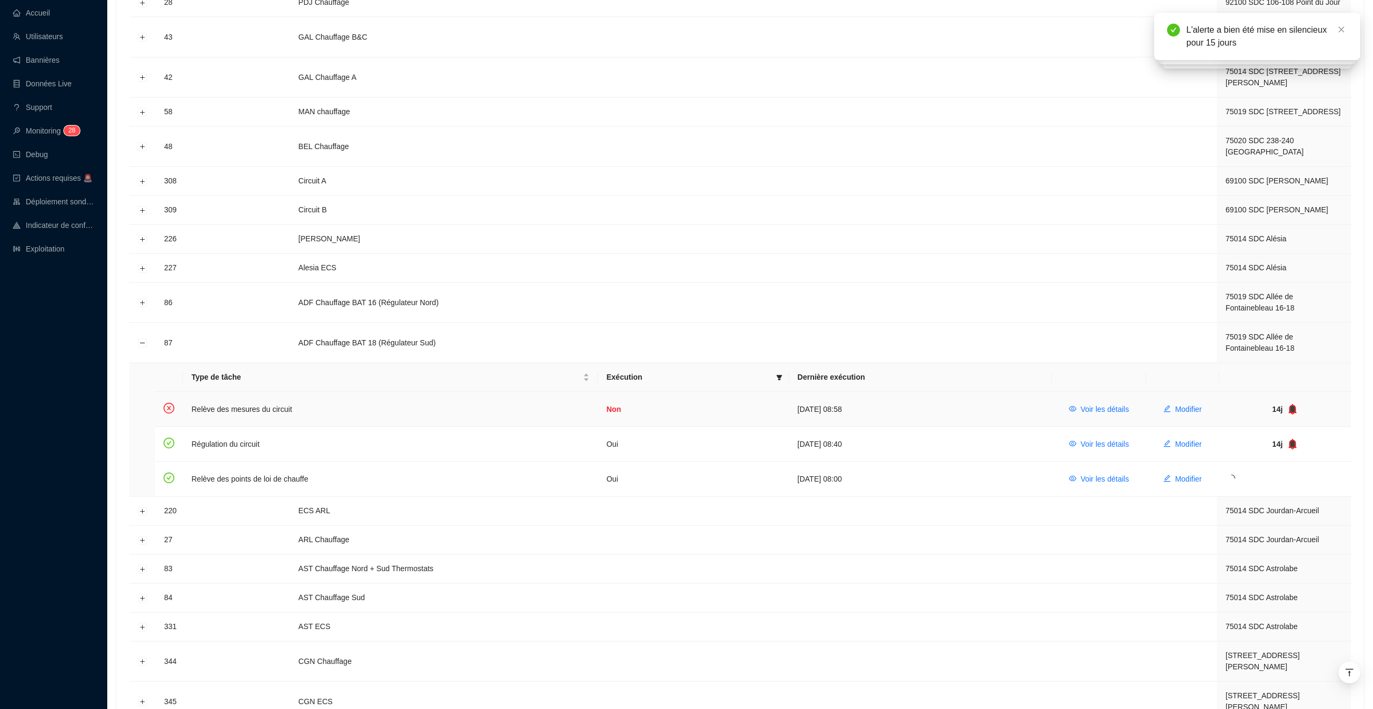
click at [1291, 404] on icon "bell" at bounding box center [1292, 409] width 11 height 11
click at [1292, 439] on icon "bell" at bounding box center [1293, 444] width 8 height 11
click at [1290, 475] on icon "bell" at bounding box center [1292, 479] width 7 height 8
click at [1292, 404] on icon "bell" at bounding box center [1293, 409] width 8 height 11
click at [1293, 440] on icon "bell" at bounding box center [1292, 444] width 7 height 8
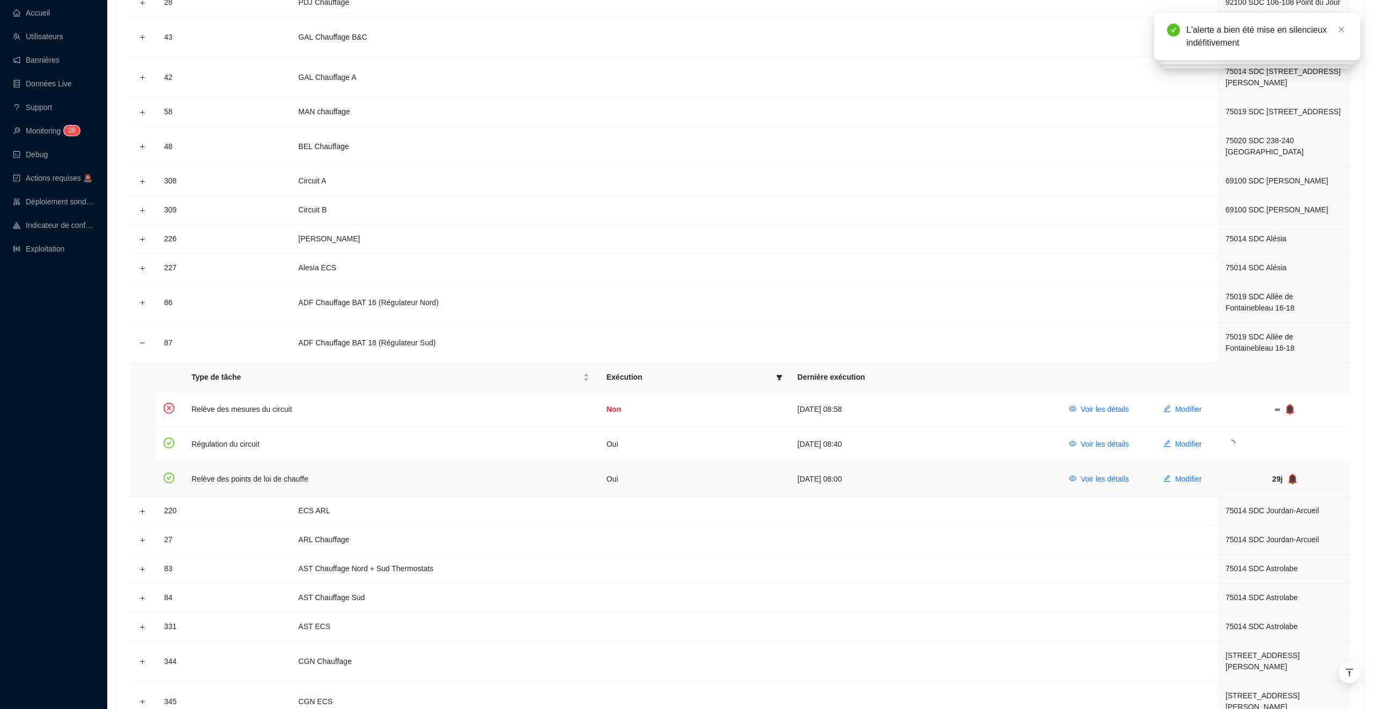
click at [1291, 474] on icon "bell" at bounding box center [1293, 479] width 8 height 11
click at [1201, 439] on span "Modifier" at bounding box center [1202, 444] width 27 height 11
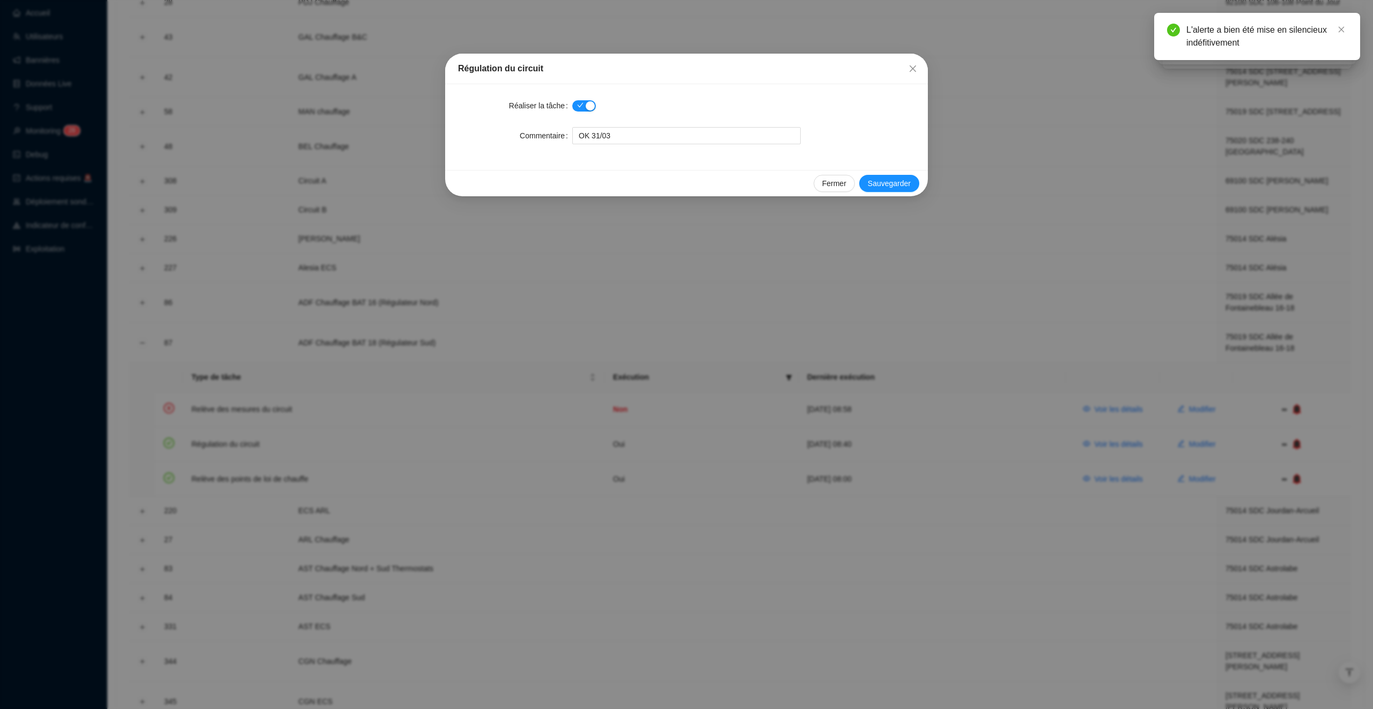
click at [570, 107] on label "Réaliser la tâche" at bounding box center [540, 105] width 63 height 17
click at [582, 103] on span "button" at bounding box center [584, 105] width 24 height 11
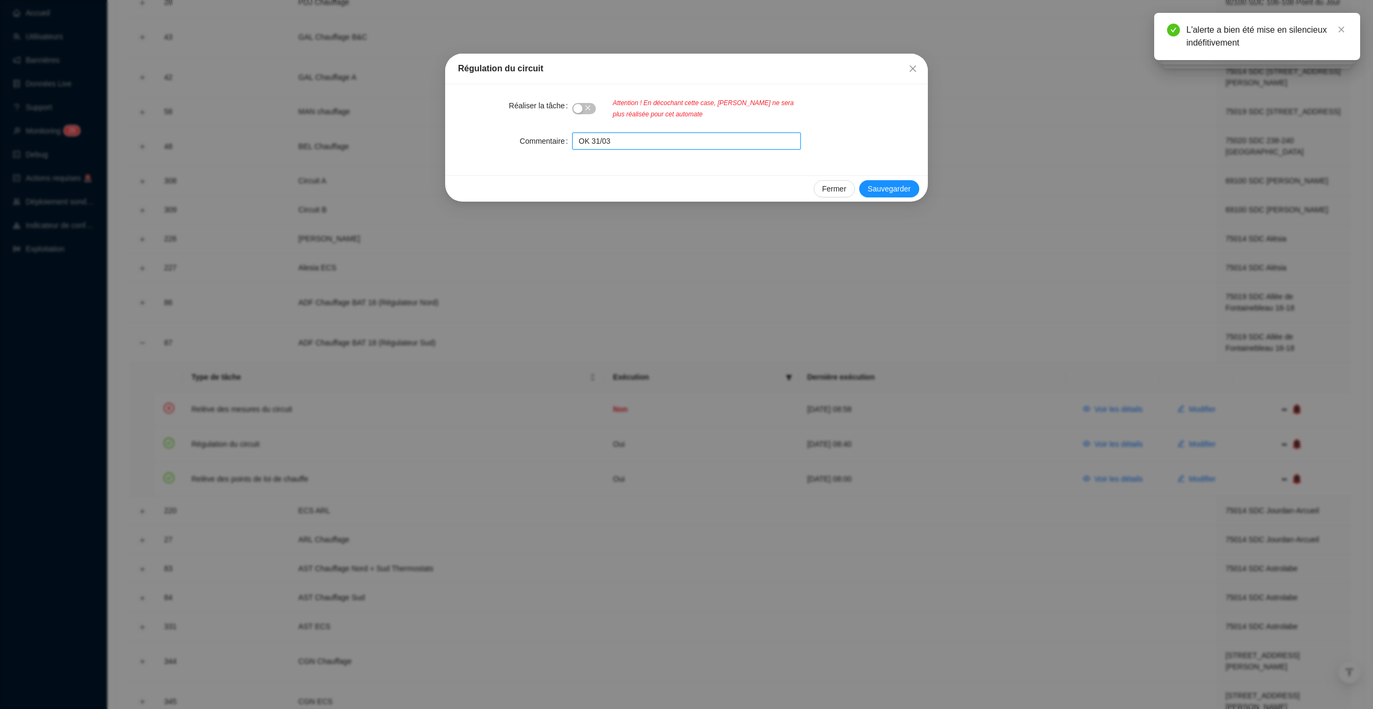
drag, startPoint x: 627, startPoint y: 133, endPoint x: 641, endPoint y: 143, distance: 18.0
click at [642, 143] on input "OK 31/03" at bounding box center [686, 141] width 229 height 17
paste input "Client perdu 2025. Interruption de [PERSON_NAME]"
type input "Client perdu 2025. Interruption de [PERSON_NAME]"
click at [886, 190] on span "Sauvegarder" at bounding box center [889, 188] width 43 height 11
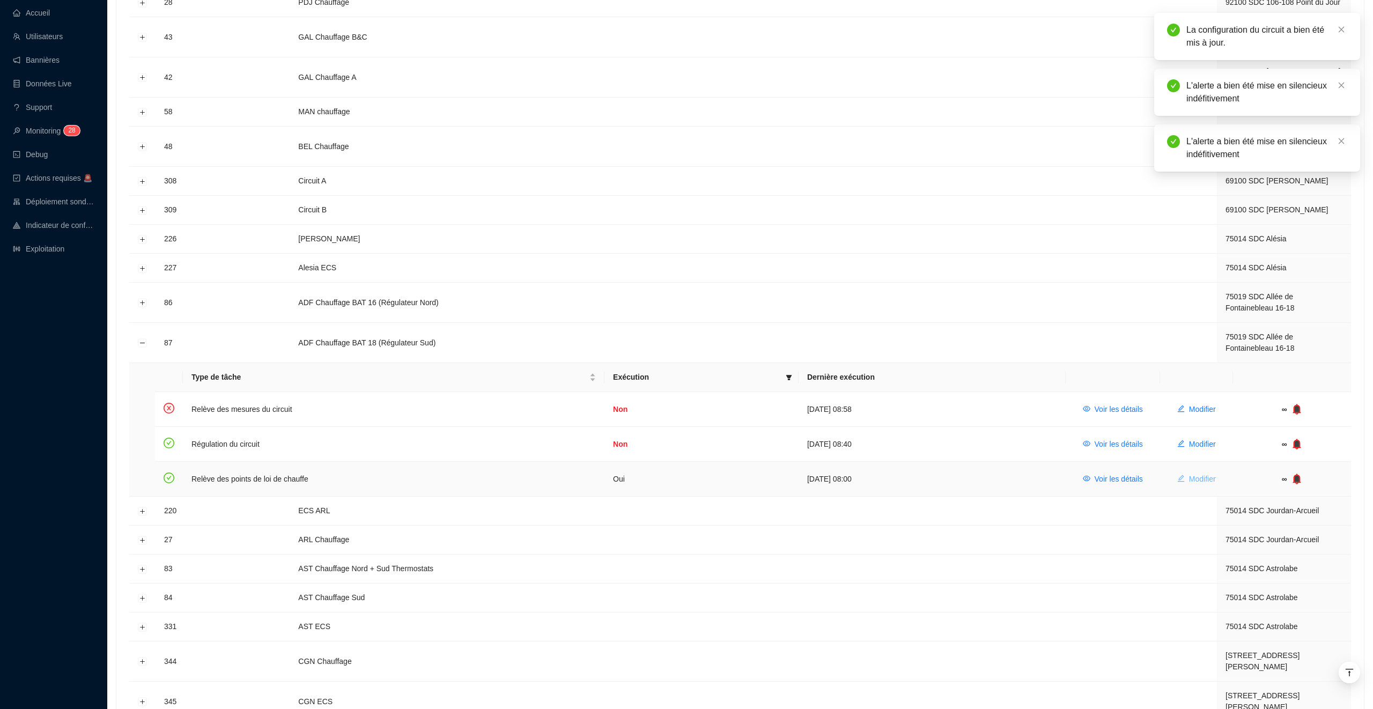
click at [1189, 474] on span "Modifier" at bounding box center [1202, 479] width 27 height 11
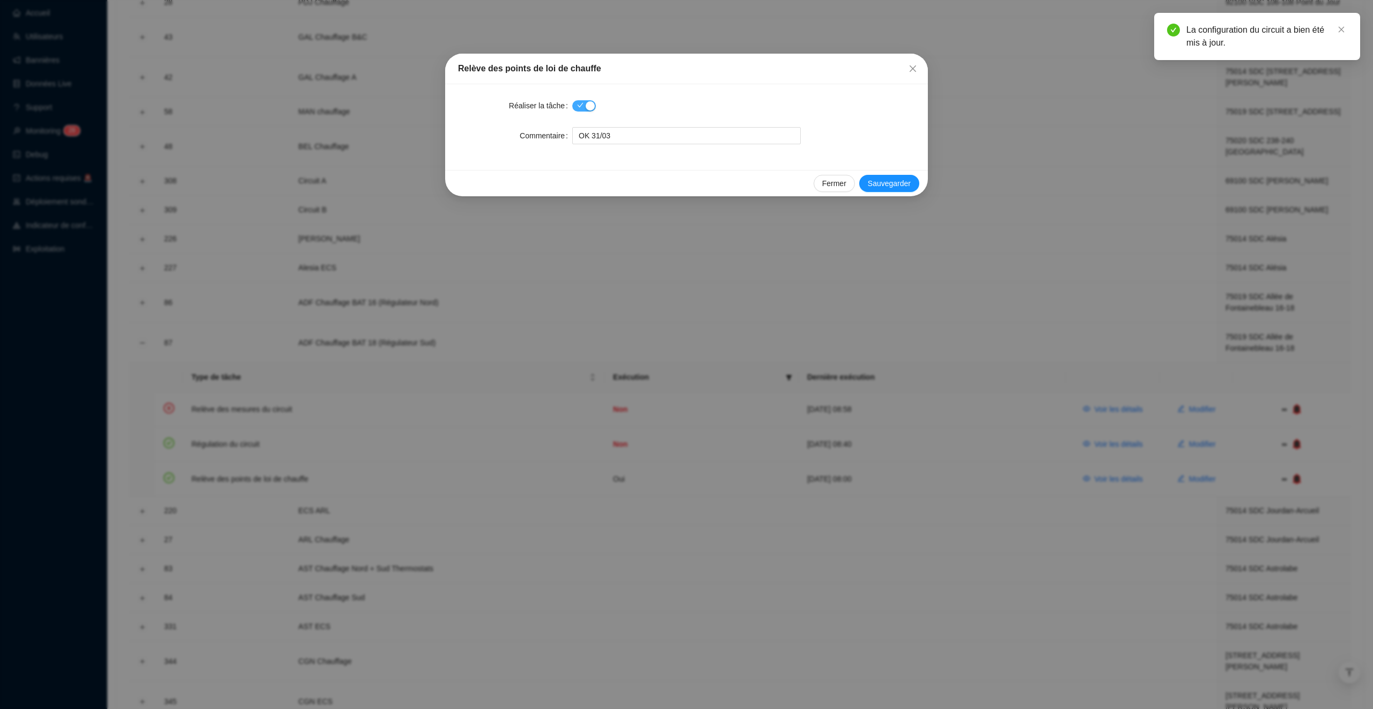
click at [591, 107] on div "button" at bounding box center [590, 105] width 9 height 9
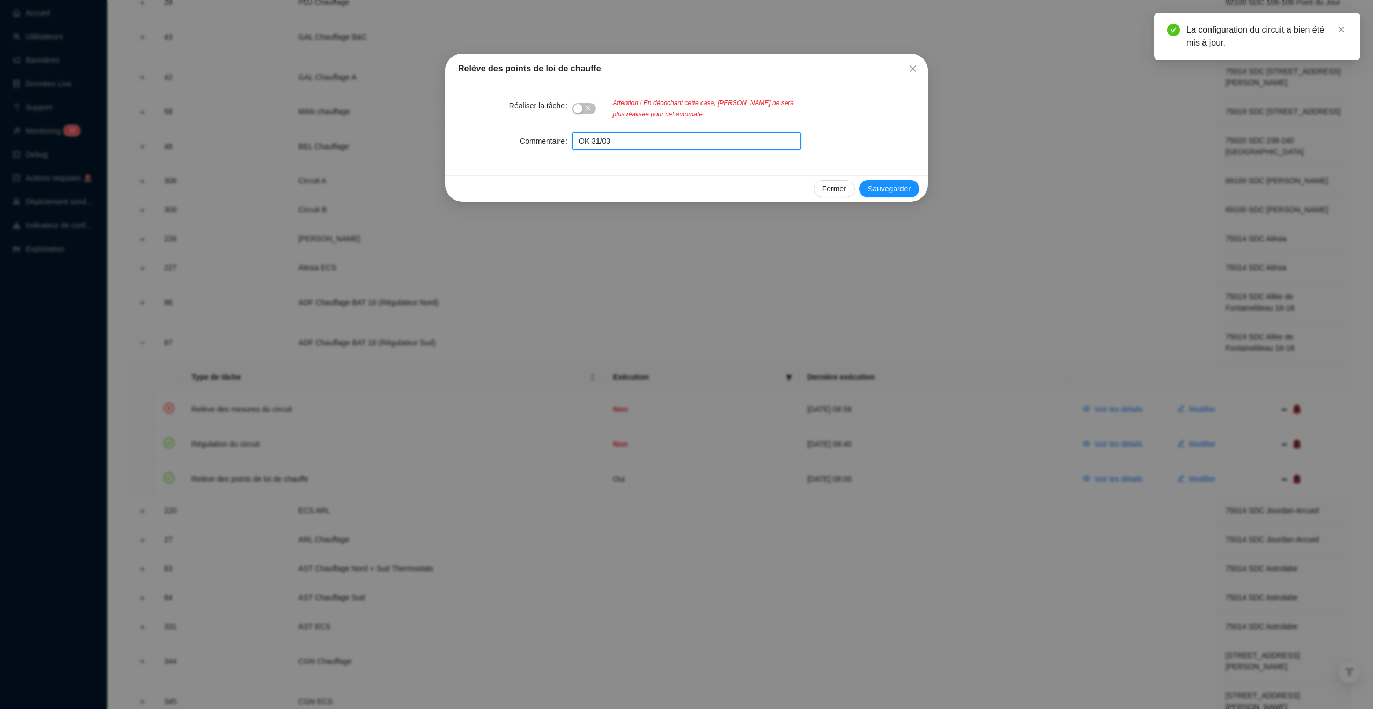
drag, startPoint x: 651, startPoint y: 141, endPoint x: 563, endPoint y: 141, distance: 88.0
click at [562, 141] on div "Commentaire OK 31/03" at bounding box center [686, 141] width 457 height 17
paste input "Client perdu 2025. Interruption de [PERSON_NAME]"
type input "Client perdu 2025. Interruption de [PERSON_NAME]"
click at [889, 181] on button "Sauvegarder" at bounding box center [889, 188] width 60 height 17
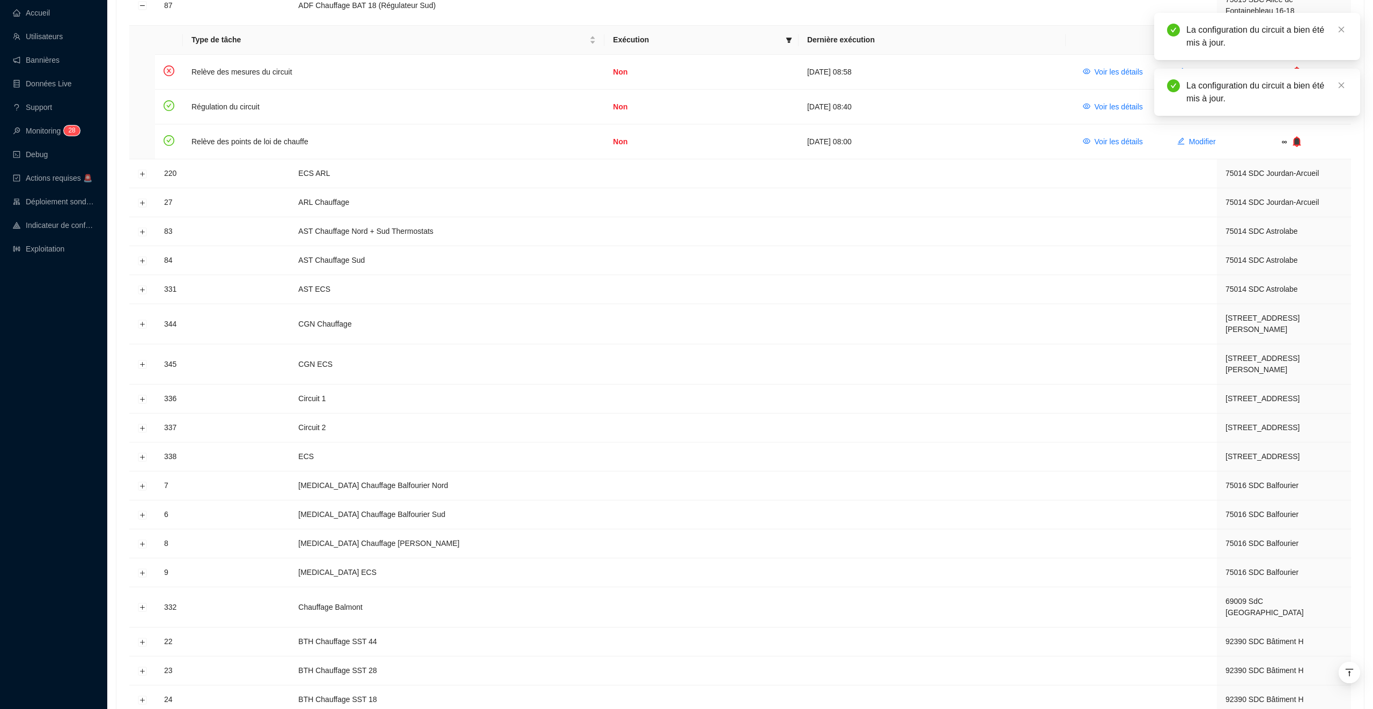
scroll to position [0, 0]
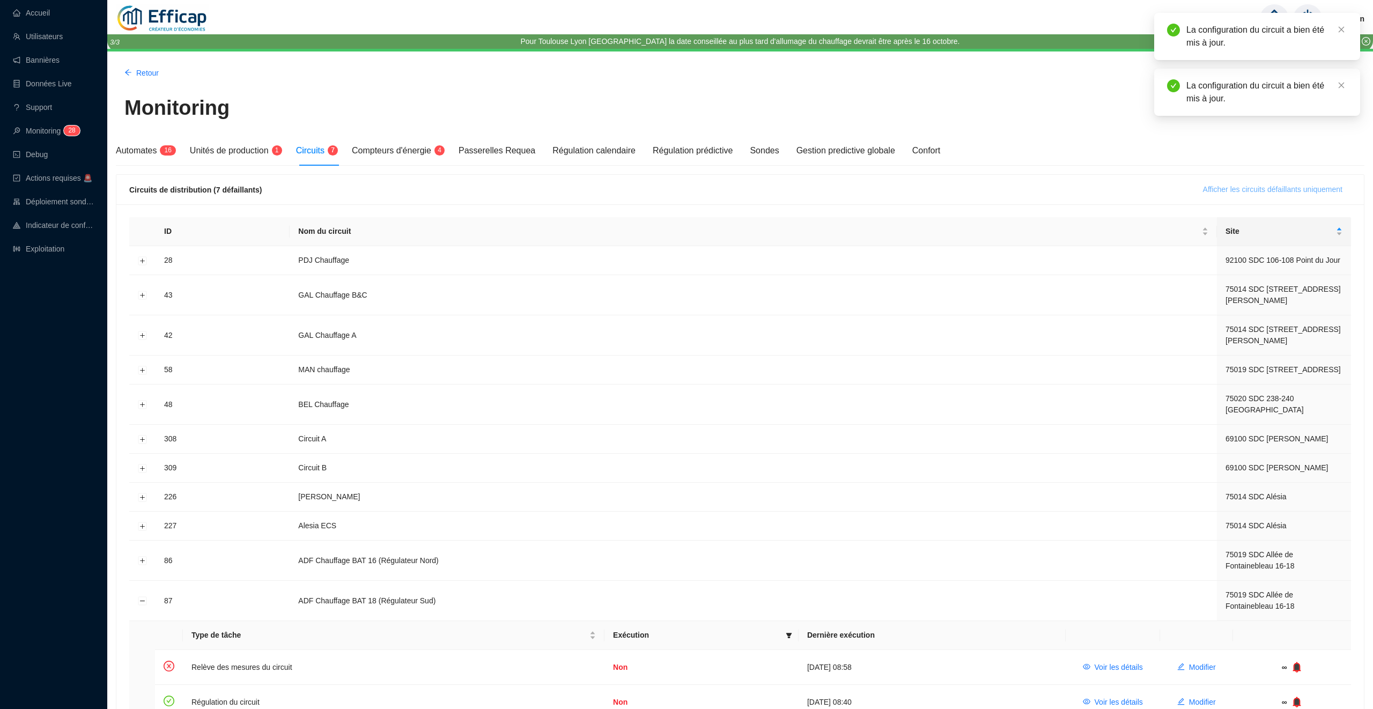
click at [1230, 187] on span "Afficher les circuits défaillants uniquement" at bounding box center [1272, 189] width 139 height 11
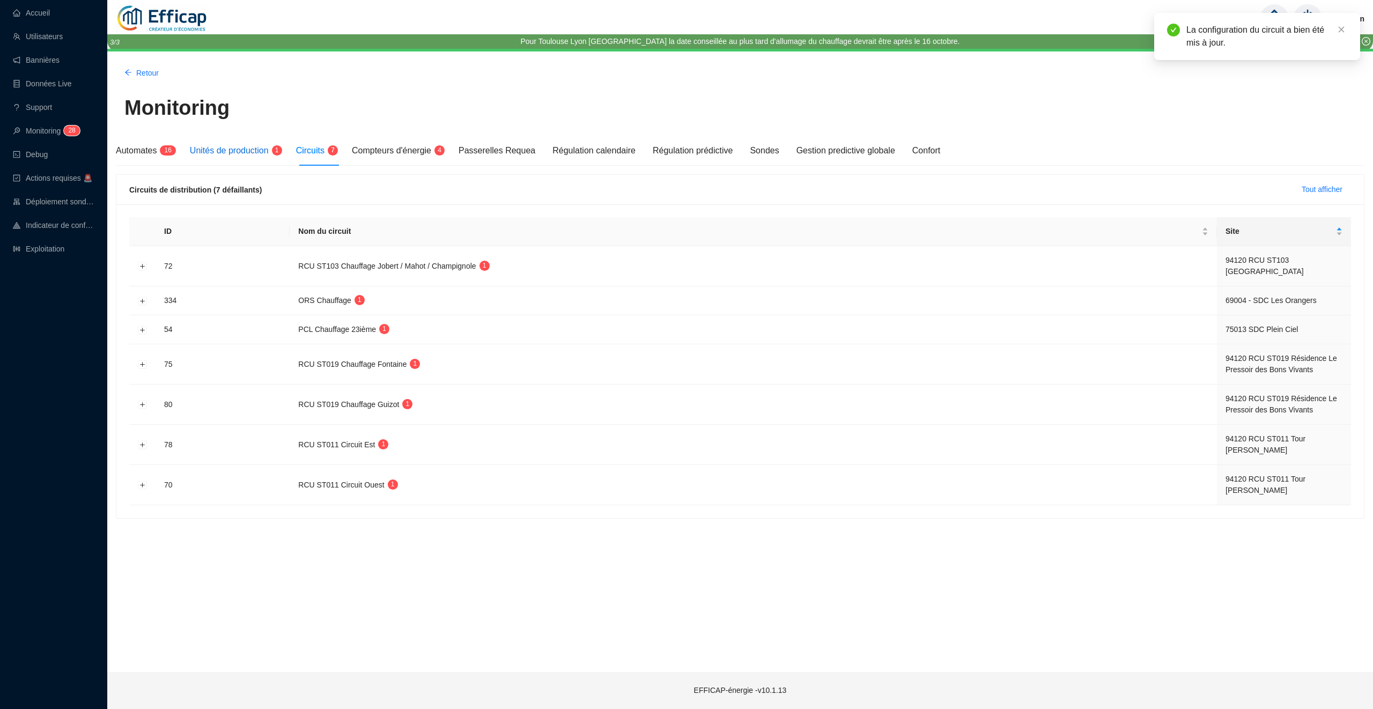
click at [258, 156] on div "Unités de production 1" at bounding box center [234, 150] width 89 height 13
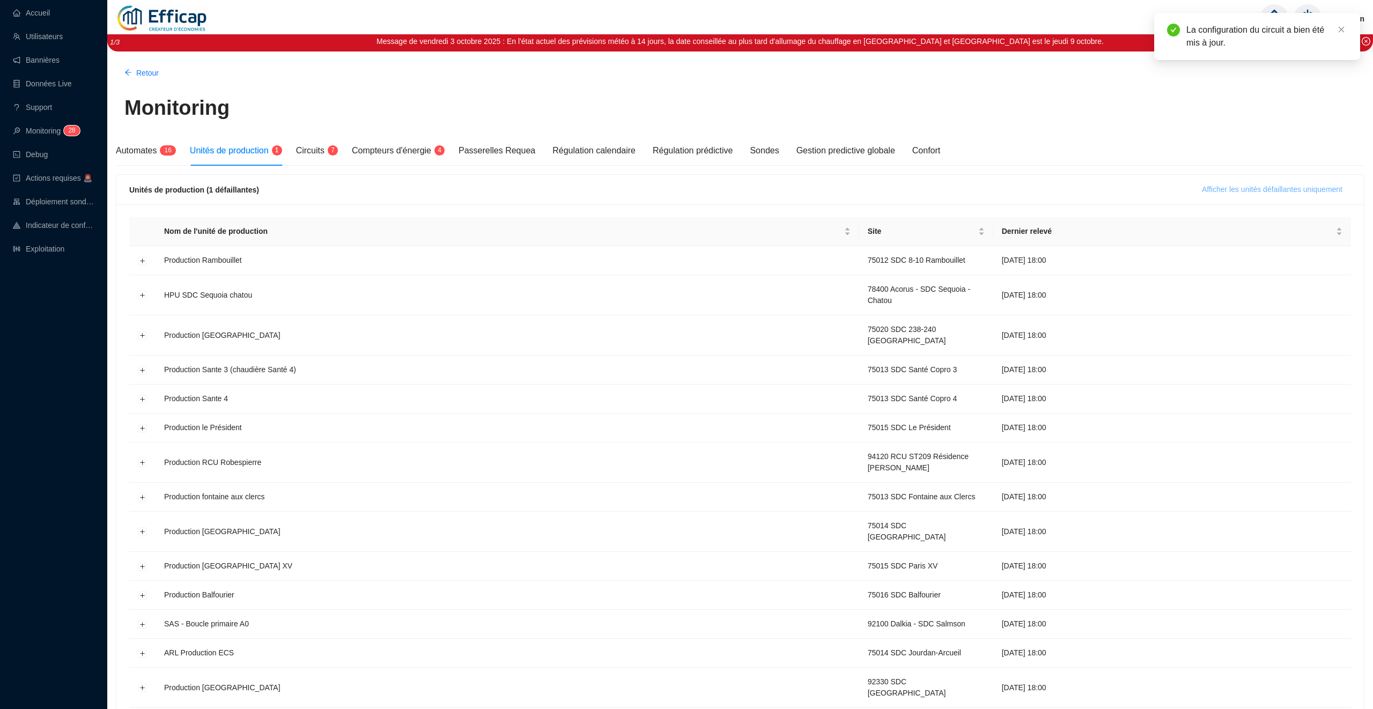
click at [1289, 187] on span "Afficher les unités défaillantes uniquement" at bounding box center [1272, 189] width 141 height 11
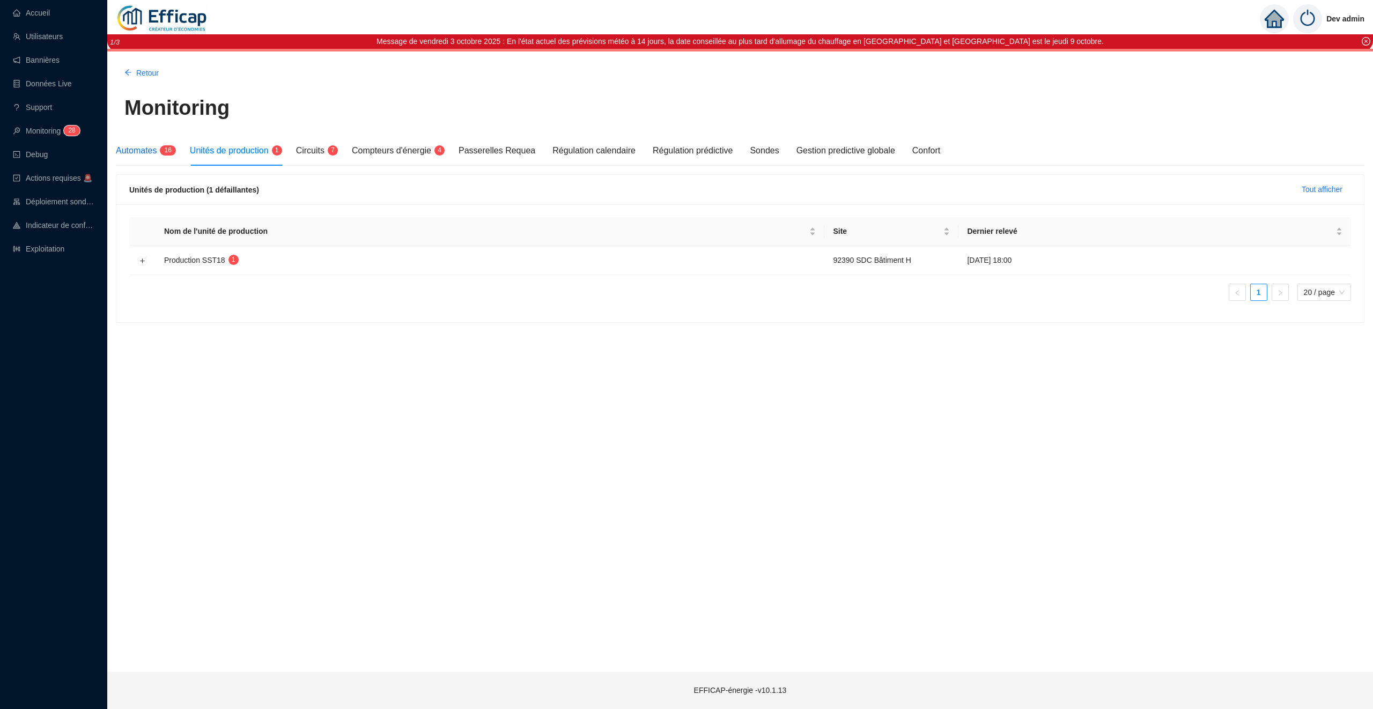
click at [170, 152] on span "6" at bounding box center [170, 150] width 4 height 8
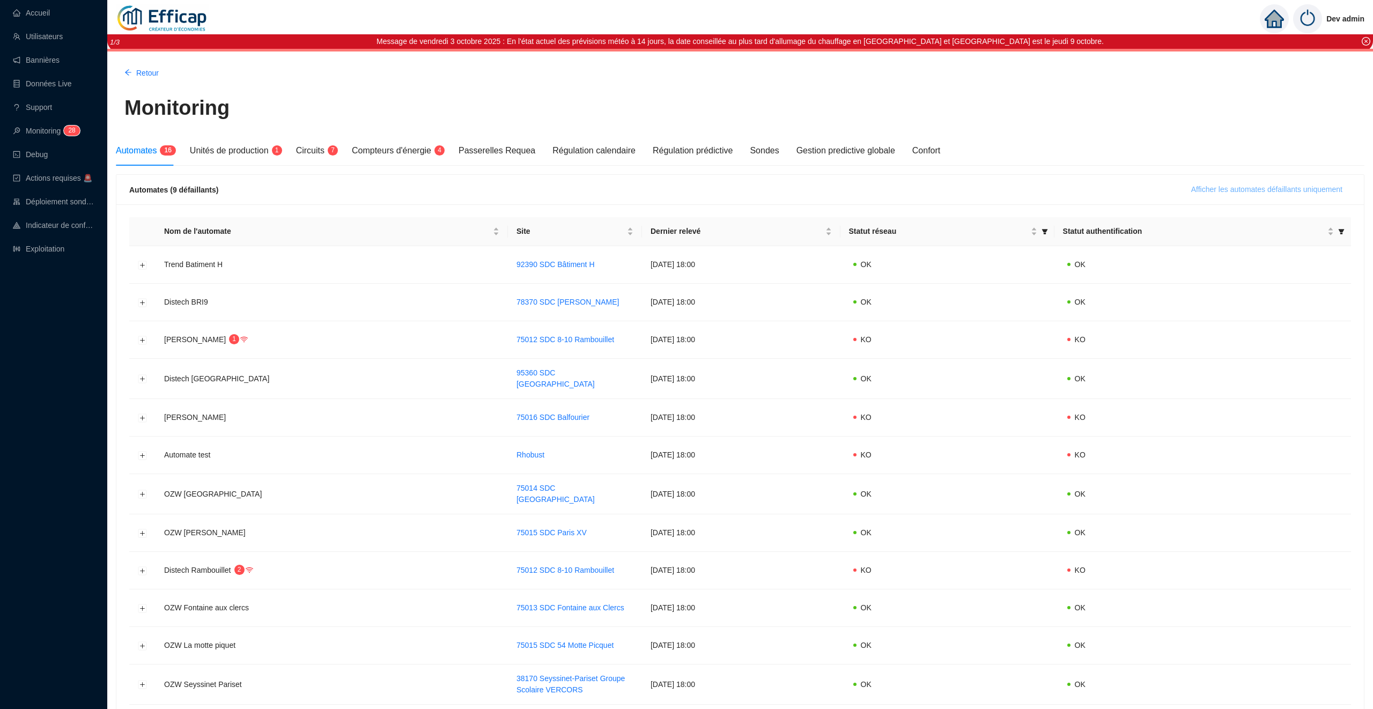
click at [1209, 186] on span "Afficher les automates défaillants uniquement" at bounding box center [1266, 189] width 151 height 11
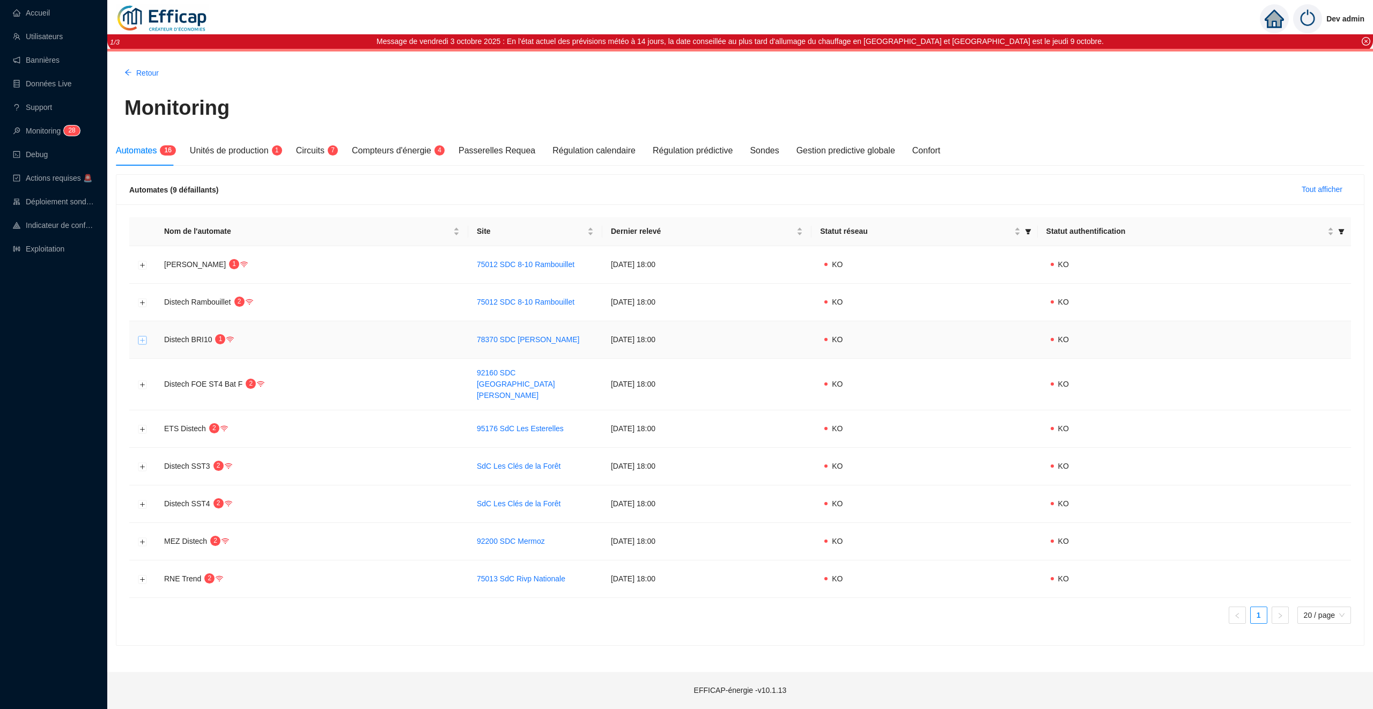
click at [143, 343] on button "Développer la ligne" at bounding box center [142, 340] width 9 height 9
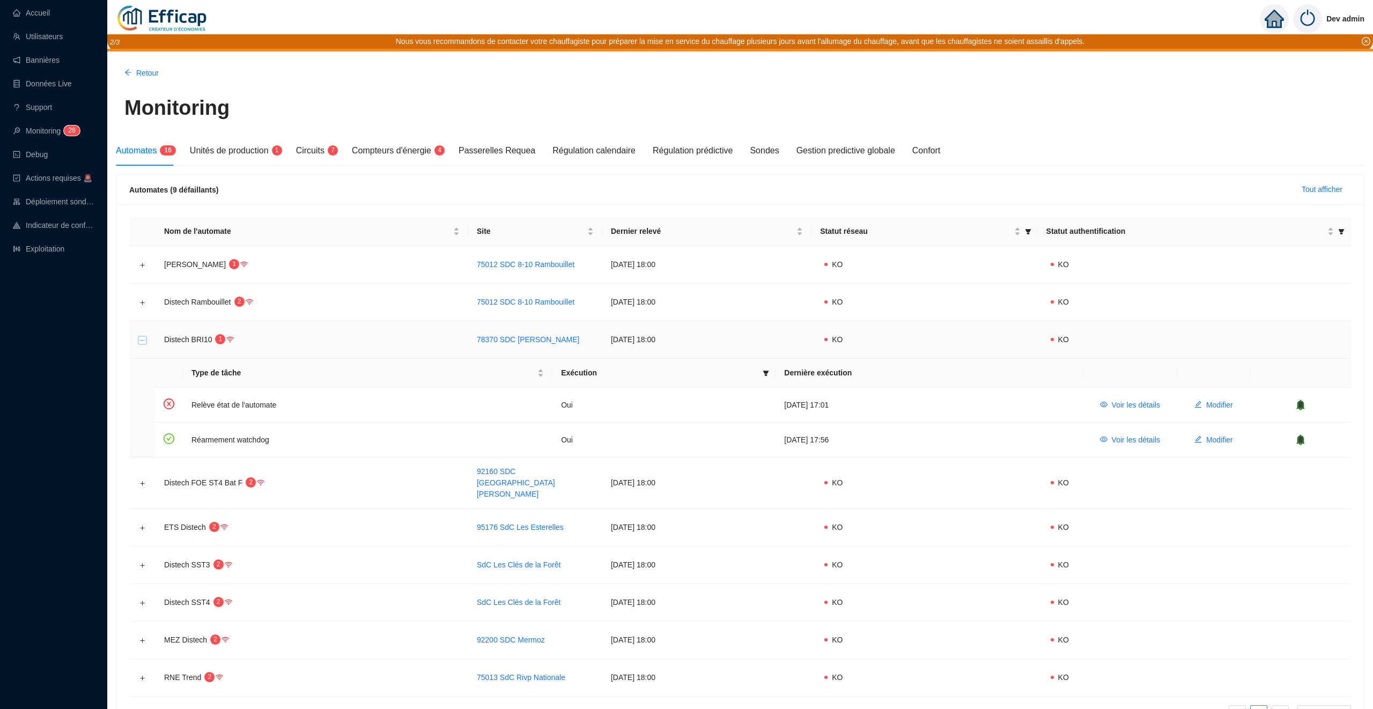
click at [143, 343] on button "Réduire la ligne" at bounding box center [142, 340] width 9 height 9
